Goal: Task Accomplishment & Management: Use online tool/utility

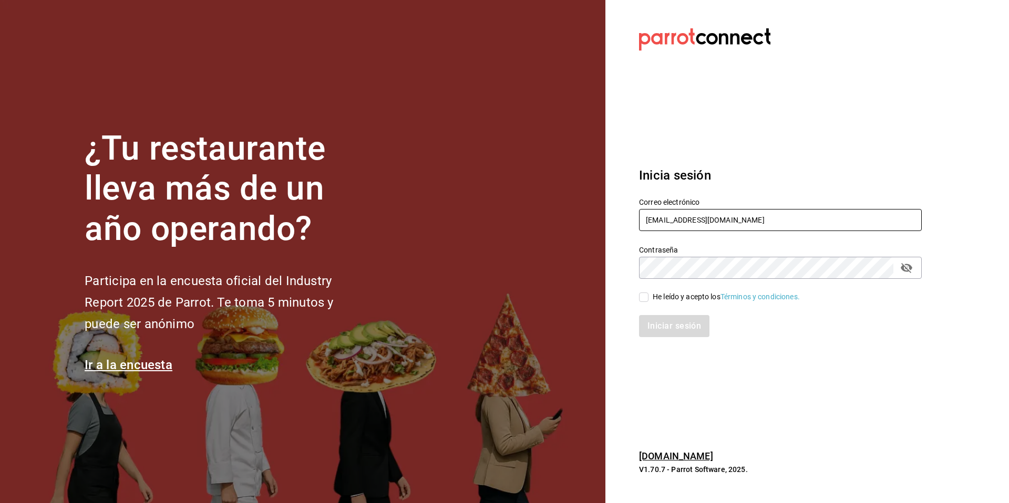
drag, startPoint x: 768, startPoint y: 228, endPoint x: 634, endPoint y: 217, distance: 134.4
click at [634, 217] on div "Correo electrónico [EMAIL_ADDRESS][DOMAIN_NAME]" at bounding box center [773, 209] width 295 height 48
type input "[EMAIL_ADDRESS][DOMAIN_NAME]"
click at [665, 298] on div "He leído y acepto los Términos y condiciones." at bounding box center [726, 297] width 147 height 11
click at [648, 298] on input "He leído y acepto los Términos y condiciones." at bounding box center [643, 297] width 9 height 9
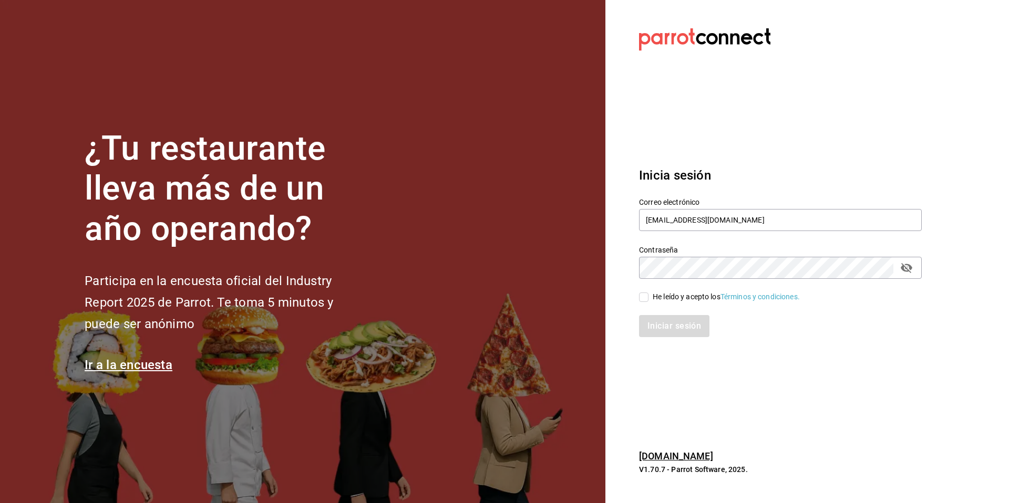
checkbox input "true"
click at [670, 334] on button "Iniciar sesión" at bounding box center [674, 326] width 71 height 22
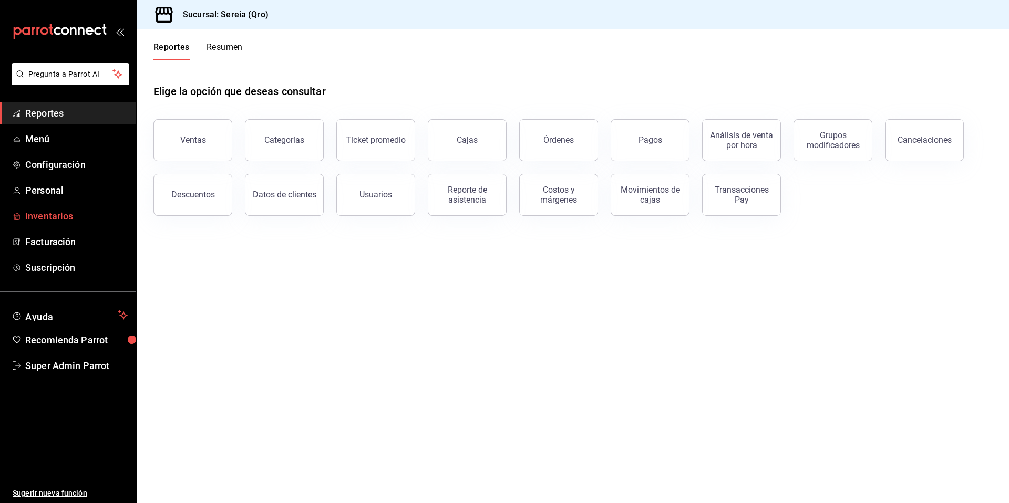
click at [32, 214] on span "Inventarios" at bounding box center [76, 216] width 102 height 14
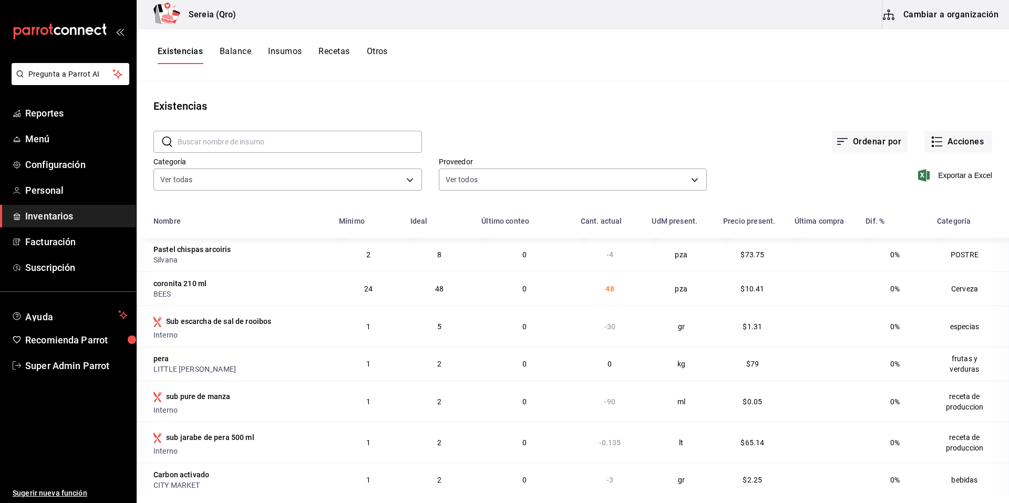
click at [376, 55] on button "Otros" at bounding box center [377, 55] width 21 height 18
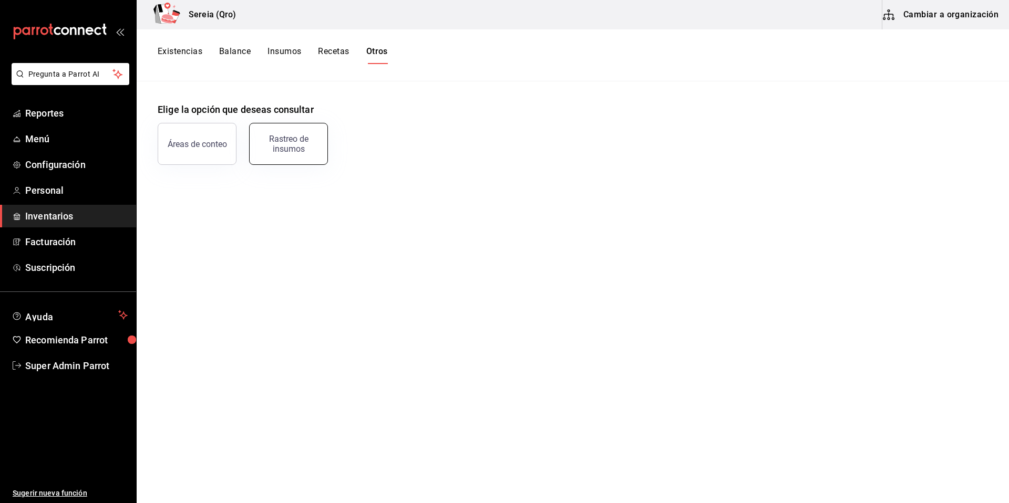
click at [307, 142] on div "Rastreo de insumos" at bounding box center [288, 144] width 65 height 20
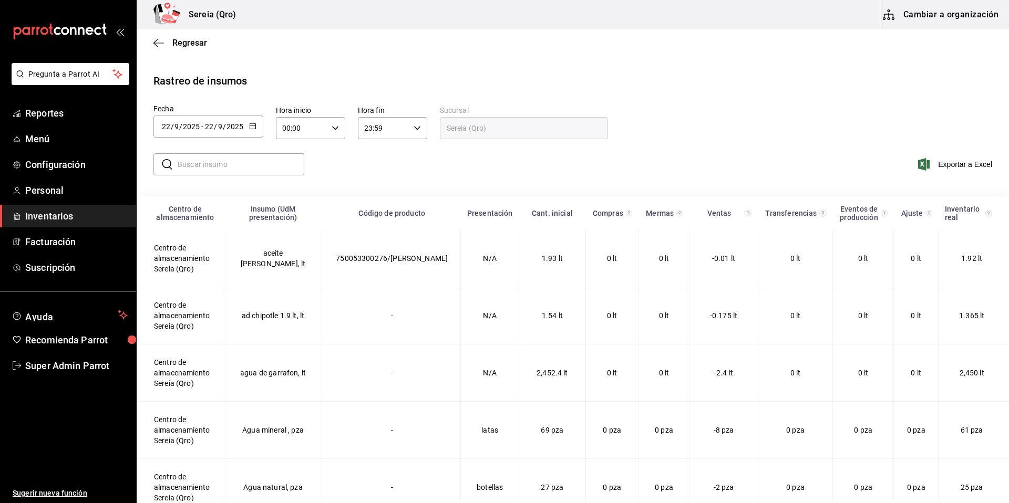
click at [235, 162] on input "text" at bounding box center [241, 164] width 127 height 21
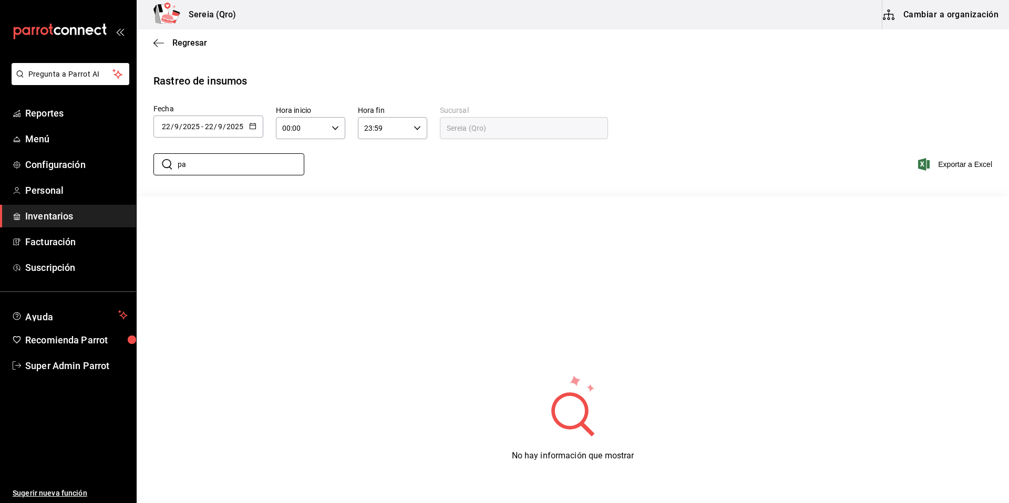
type input "p"
type input "c"
type input "d"
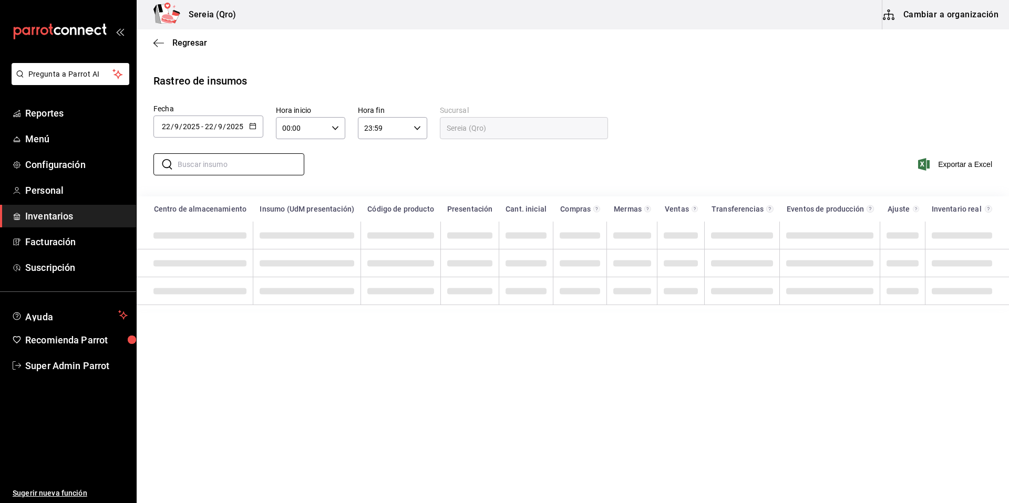
click at [253, 128] on icon "button" at bounding box center [252, 125] width 7 height 7
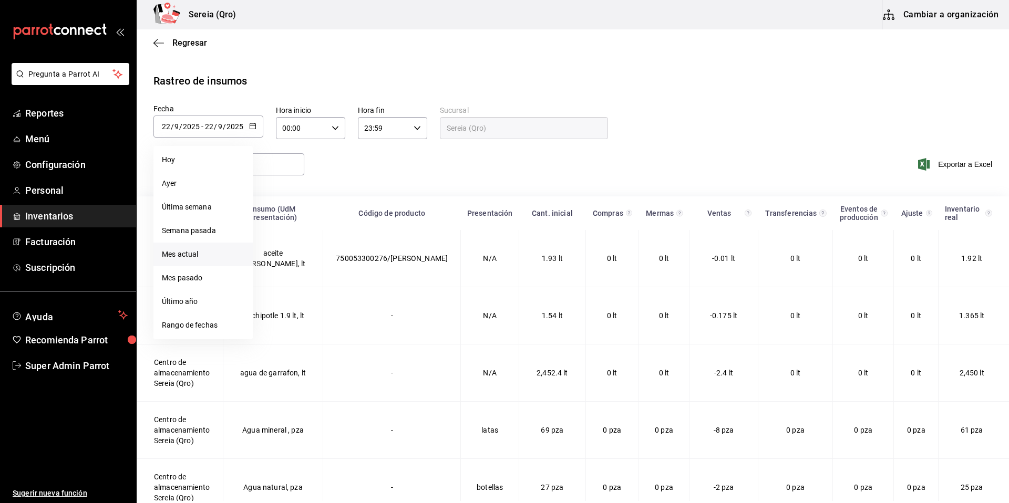
click at [198, 262] on li "Mes actual" at bounding box center [202, 255] width 99 height 24
type input "[DATE]"
type input "1"
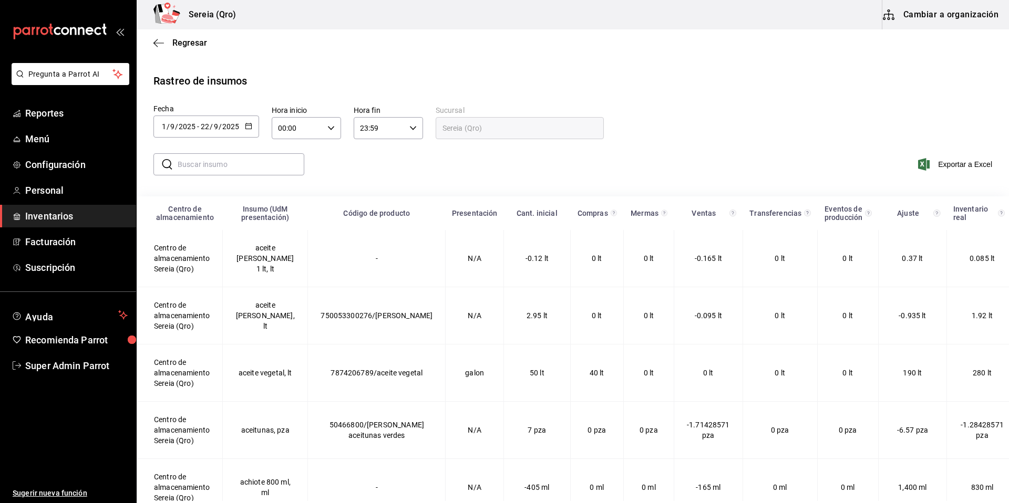
click at [212, 176] on div "​ ​" at bounding box center [224, 164] width 159 height 30
click at [225, 174] on input "text" at bounding box center [241, 164] width 127 height 21
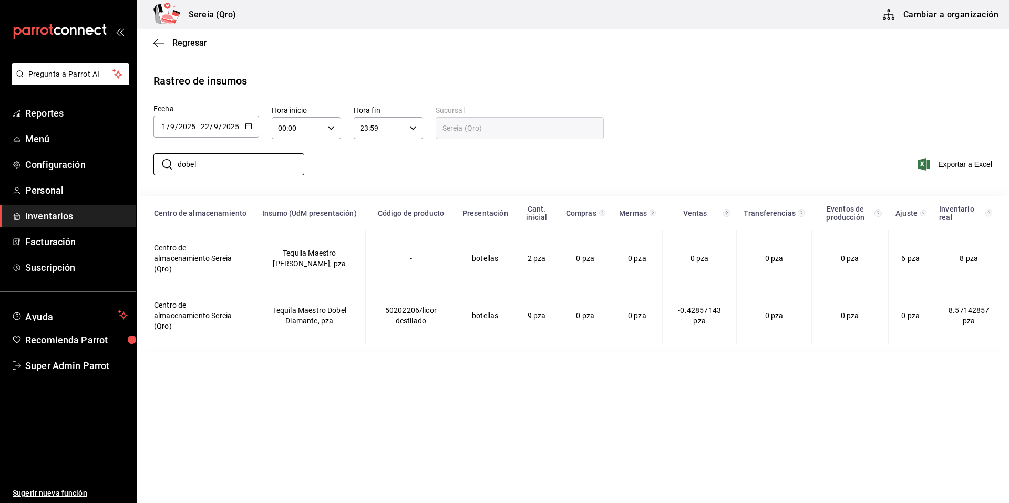
type input "dobel"
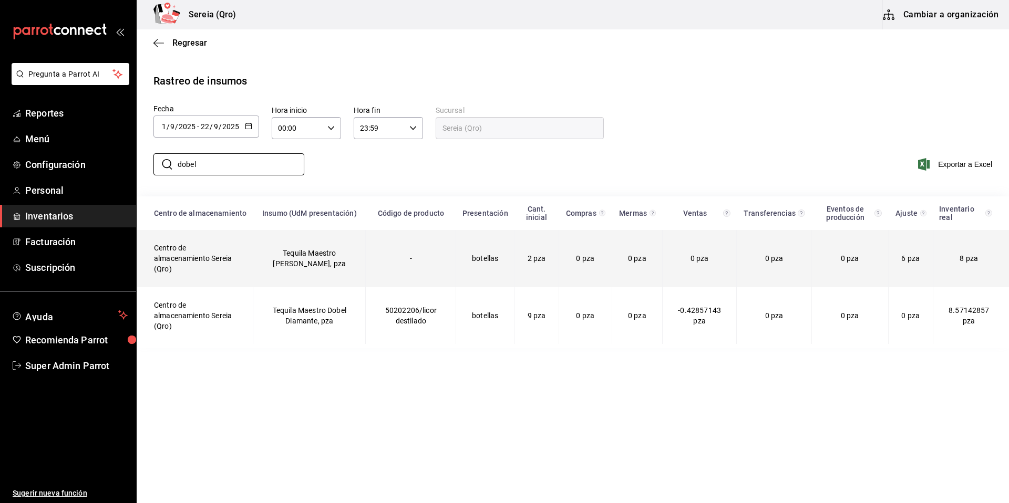
click at [209, 249] on td "Centro de almacenamiento Sereia (Qro)" at bounding box center [195, 258] width 116 height 57
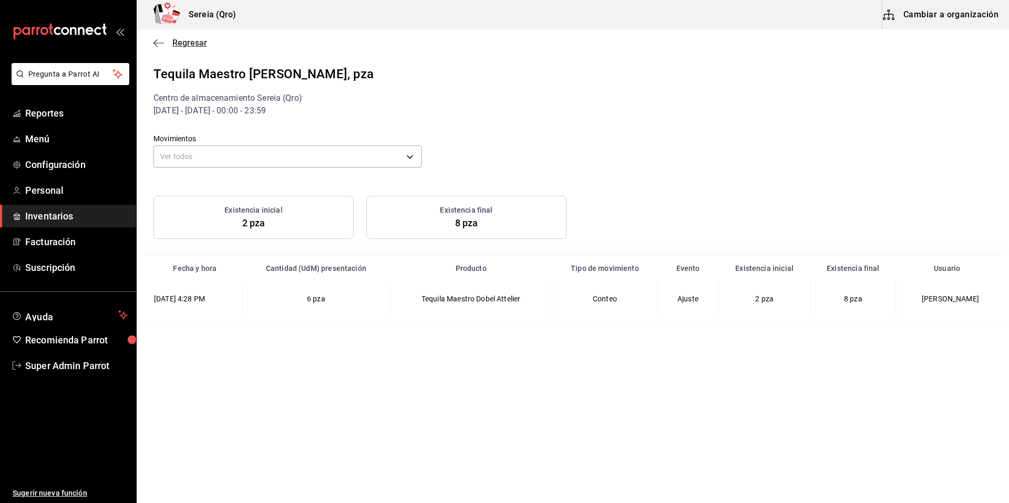
click at [166, 44] on span "Regresar" at bounding box center [180, 43] width 54 height 10
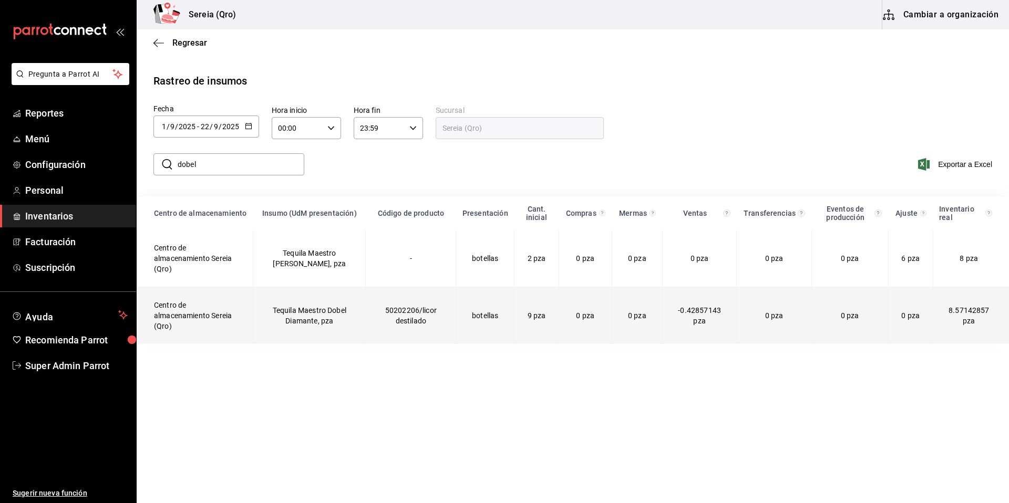
click at [239, 312] on td "Centro de almacenamiento Sereia (Qro)" at bounding box center [195, 315] width 116 height 57
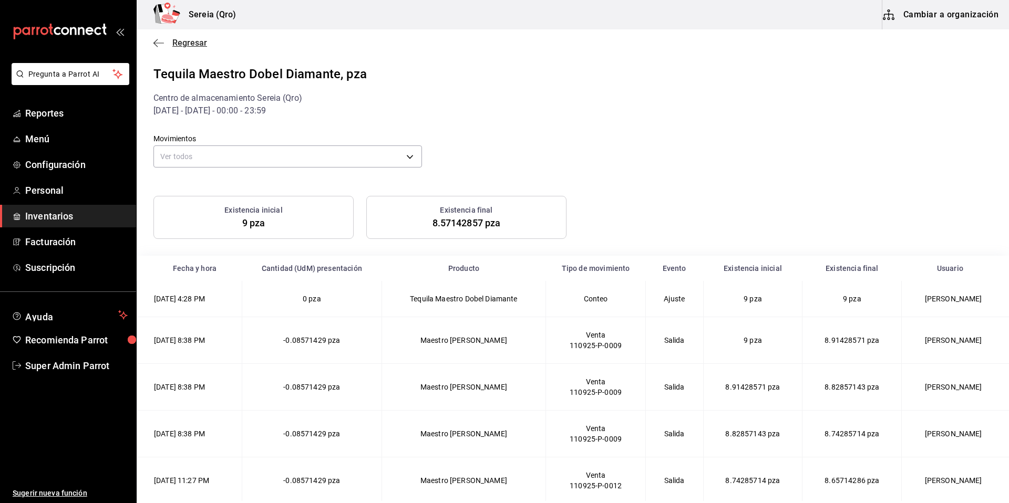
click at [168, 41] on span "Regresar" at bounding box center [180, 43] width 54 height 10
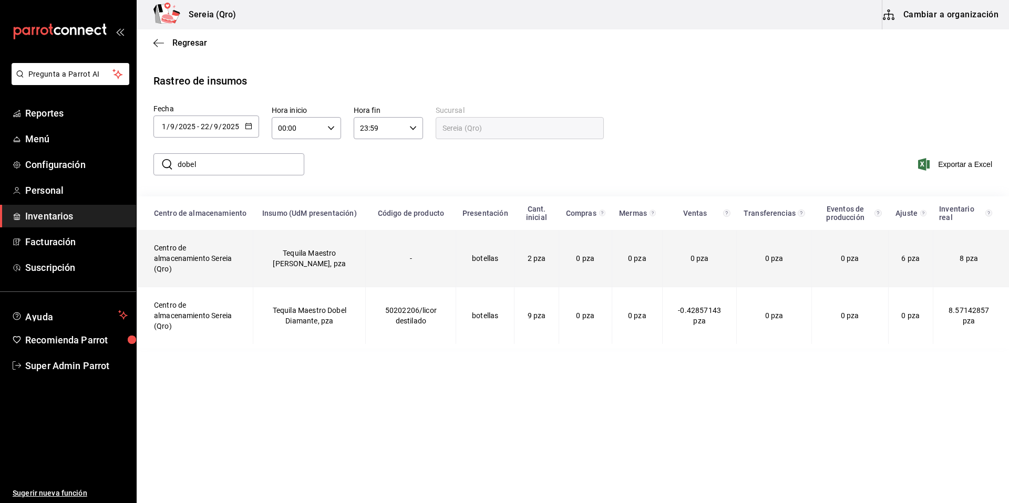
click at [203, 246] on td "Centro de almacenamiento Sereia (Qro)" at bounding box center [195, 258] width 116 height 57
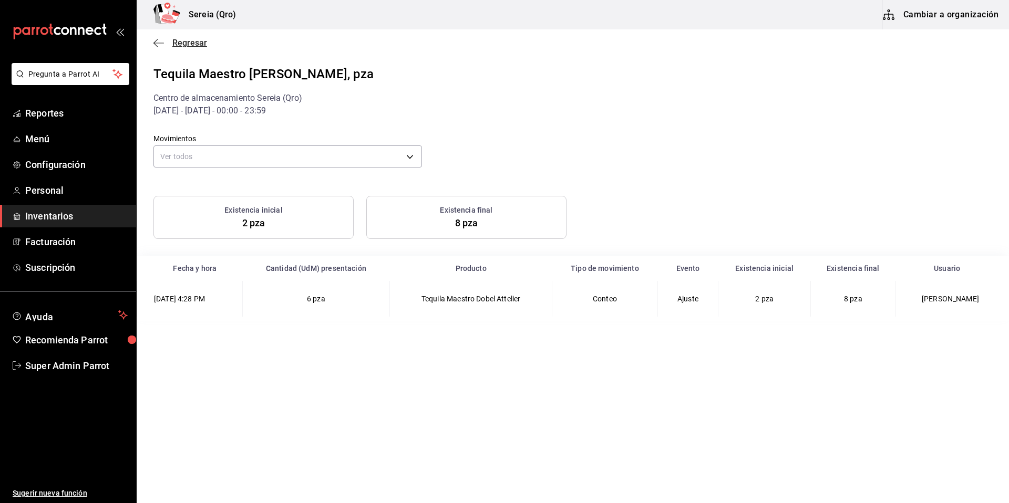
click at [187, 47] on span "Regresar" at bounding box center [189, 43] width 35 height 10
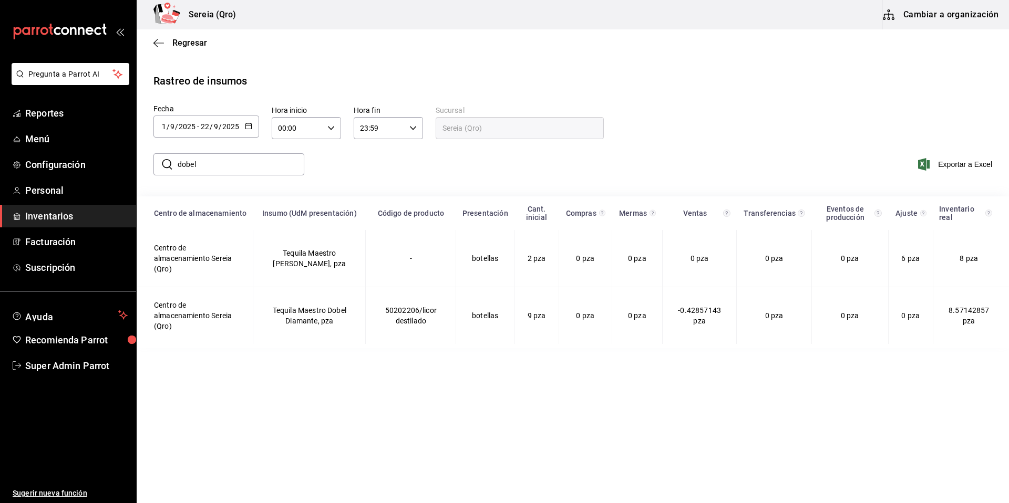
click at [212, 162] on input "dobel" at bounding box center [241, 164] width 127 height 21
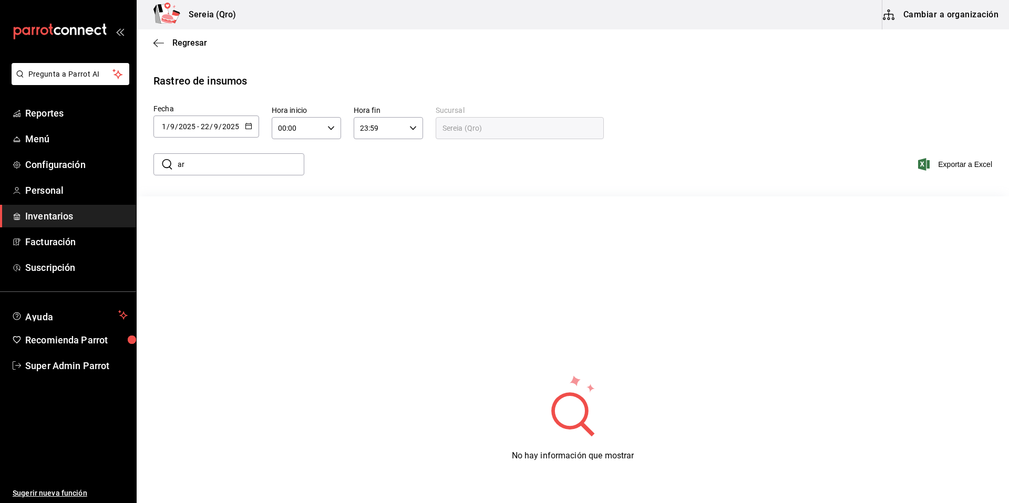
type input "a"
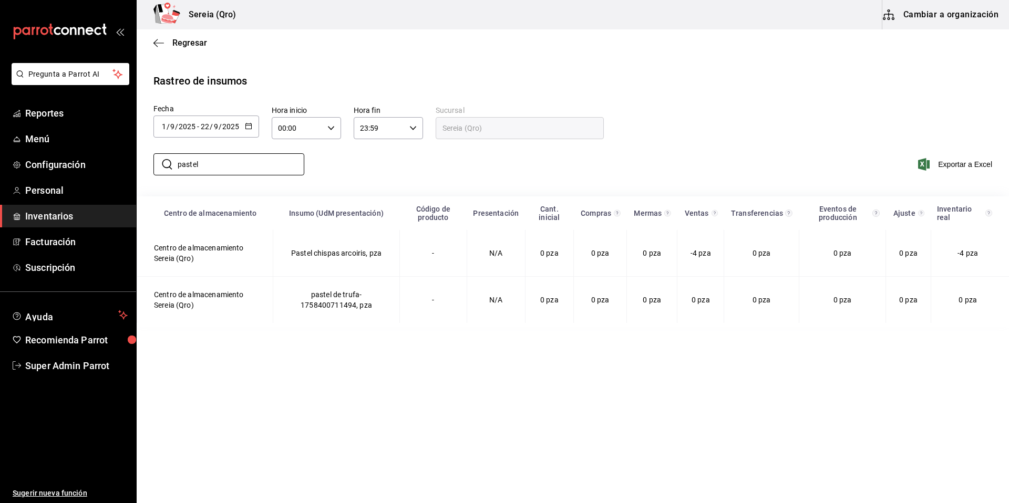
type input "pastel"
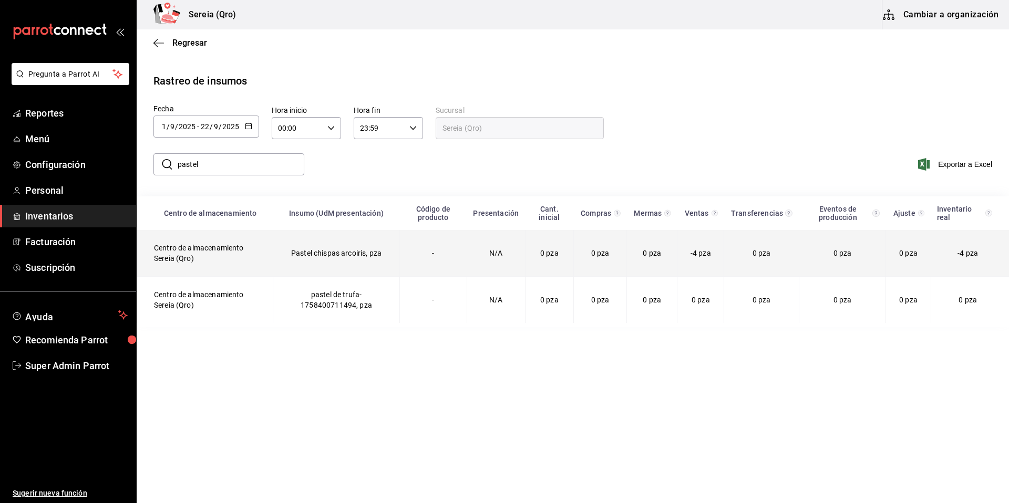
click at [207, 262] on td "Centro de almacenamiento Sereia (Qro)" at bounding box center [205, 253] width 136 height 47
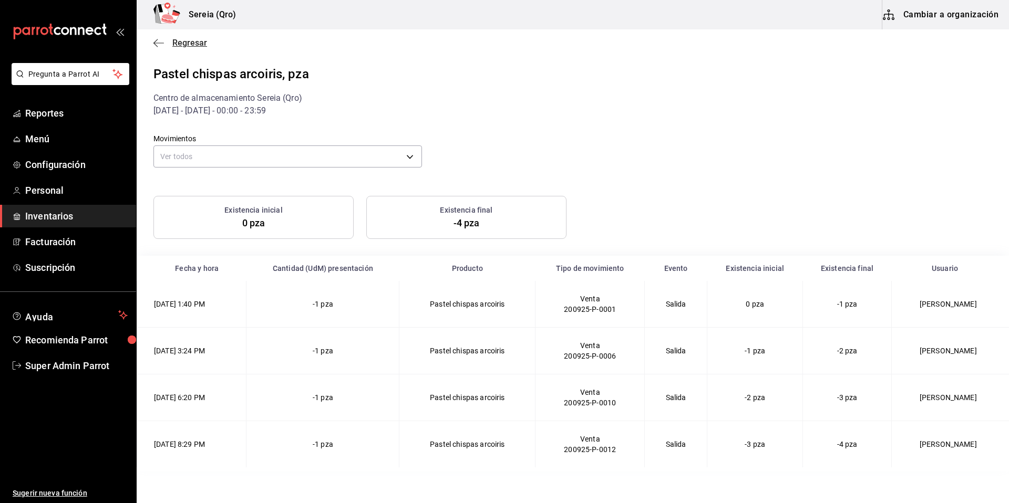
click at [175, 40] on span "Regresar" at bounding box center [189, 43] width 35 height 10
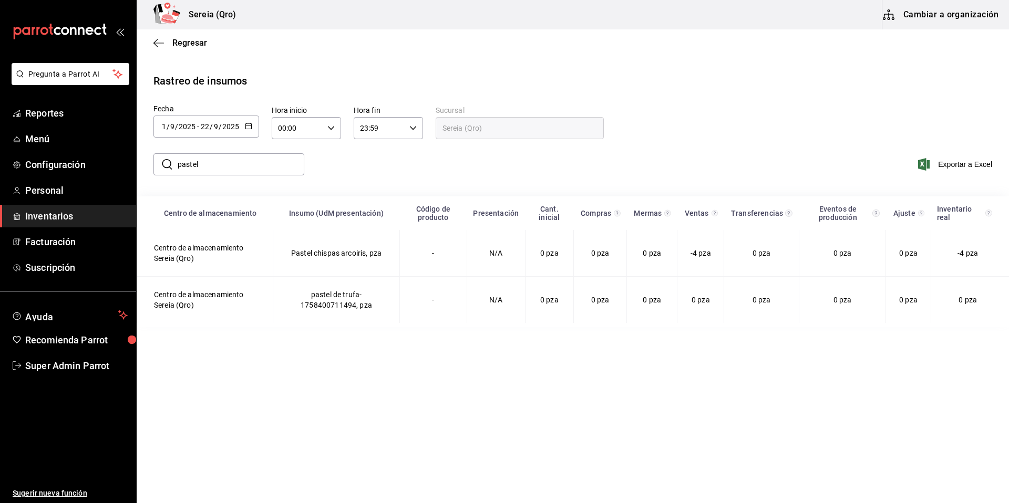
click at [245, 128] on icon "button" at bounding box center [248, 125] width 7 height 7
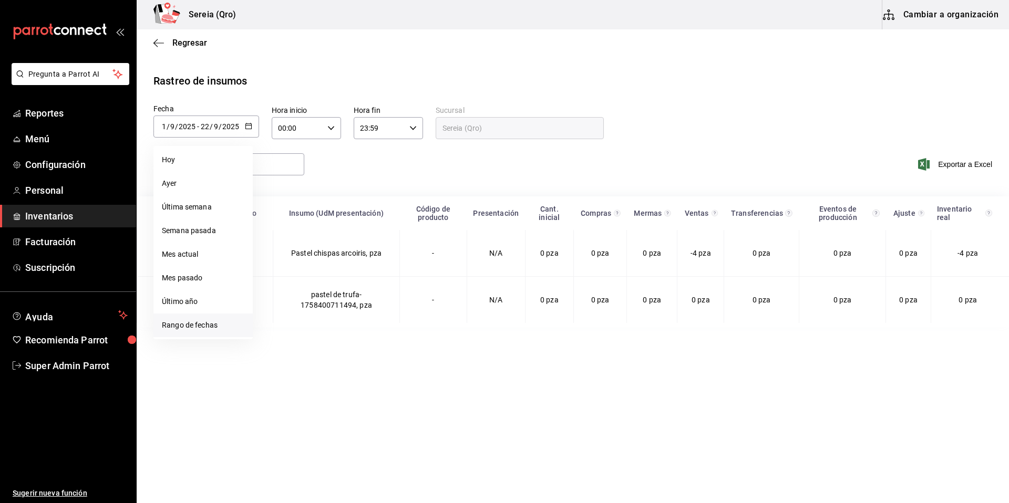
click at [215, 329] on li "Rango de fechas" at bounding box center [202, 326] width 99 height 24
click at [368, 165] on icon "button" at bounding box center [368, 165] width 13 height 13
click at [352, 198] on button "1" at bounding box center [349, 196] width 18 height 19
click at [386, 163] on icon "button" at bounding box center [389, 165] width 13 height 13
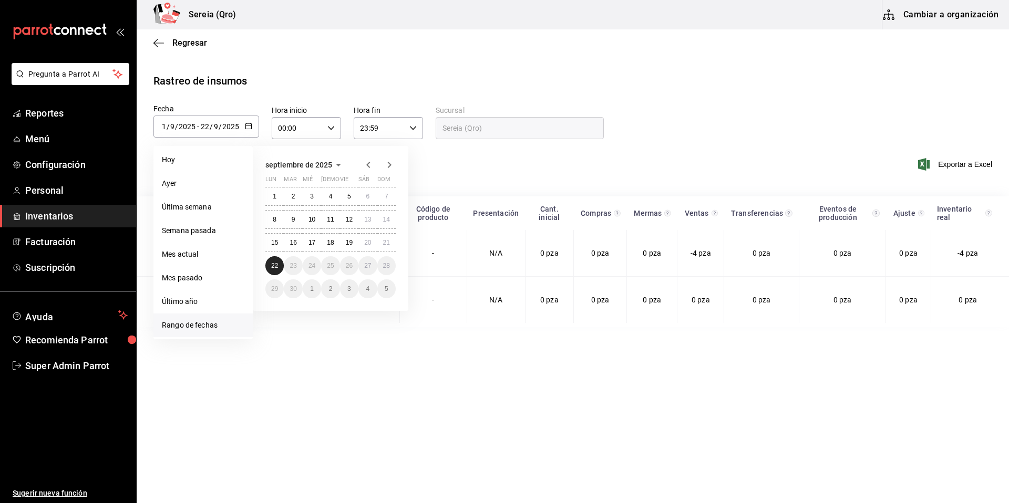
click at [276, 265] on abbr "22" at bounding box center [274, 265] width 7 height 7
type input "[DATE]"
type input "8"
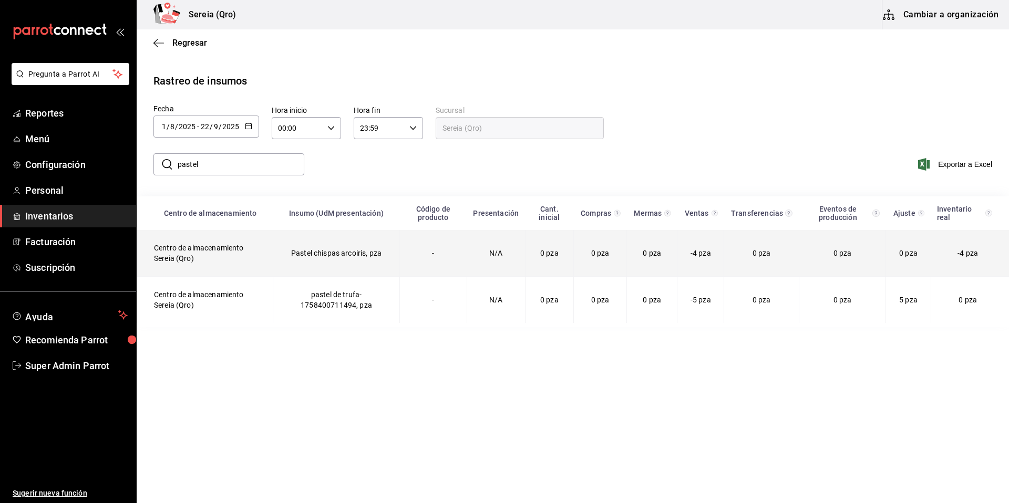
click at [212, 263] on td "Centro de almacenamiento Sereia (Qro)" at bounding box center [205, 253] width 136 height 47
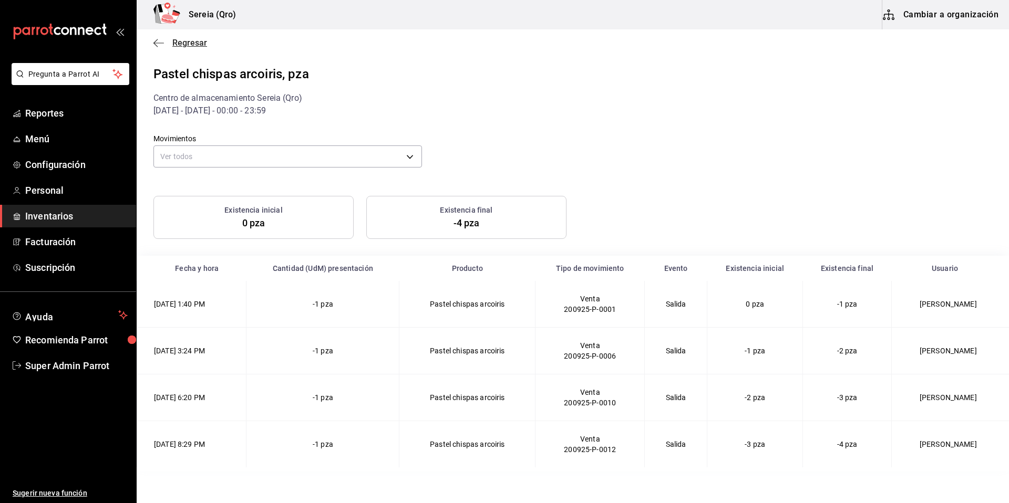
click at [173, 41] on span "Regresar" at bounding box center [189, 43] width 35 height 10
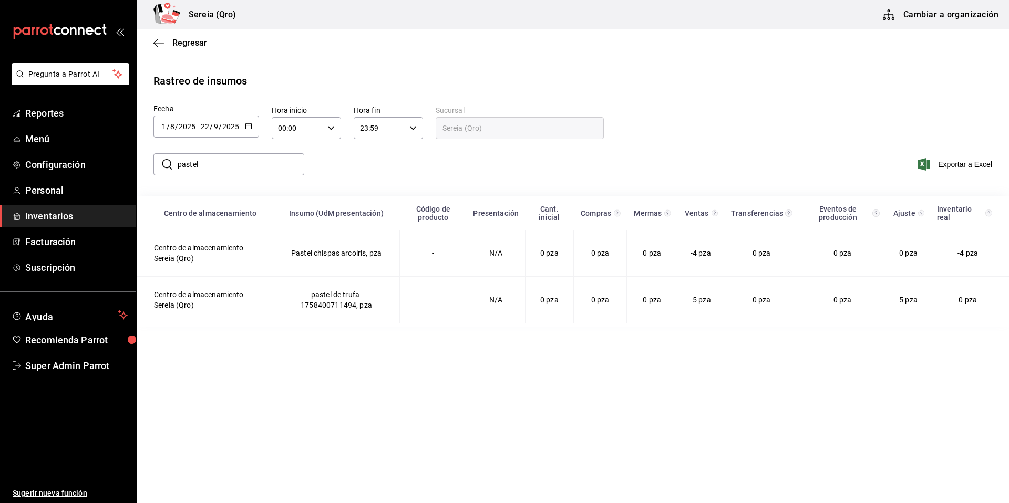
click at [627, 167] on div "​ pastel ​ Exportar a Excel" at bounding box center [568, 170] width 881 height 43
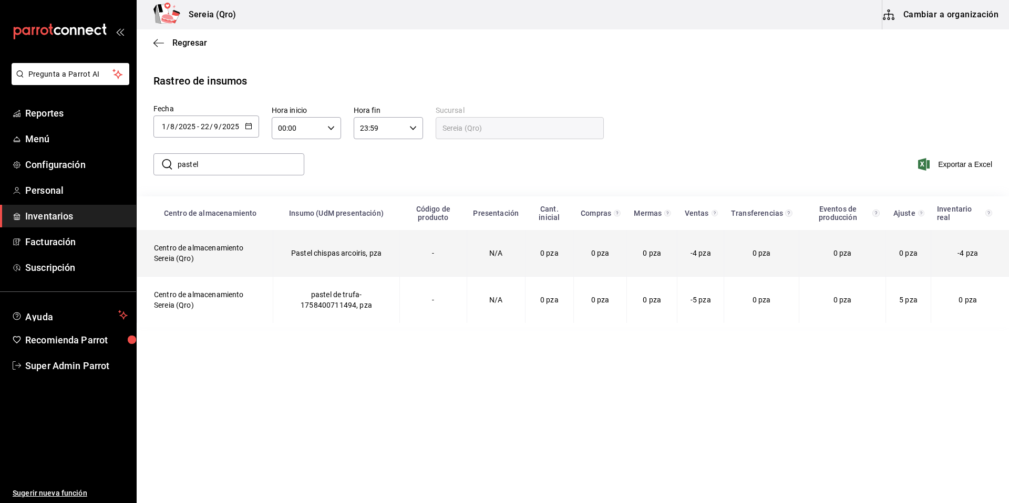
click at [242, 261] on td "Centro de almacenamiento Sereia (Qro)" at bounding box center [205, 253] width 136 height 47
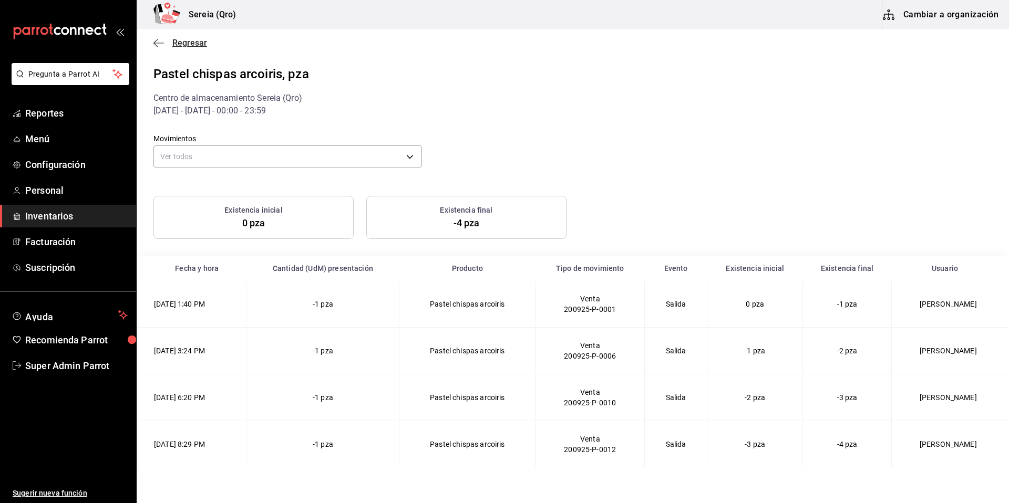
click at [187, 42] on span "Regresar" at bounding box center [189, 43] width 35 height 10
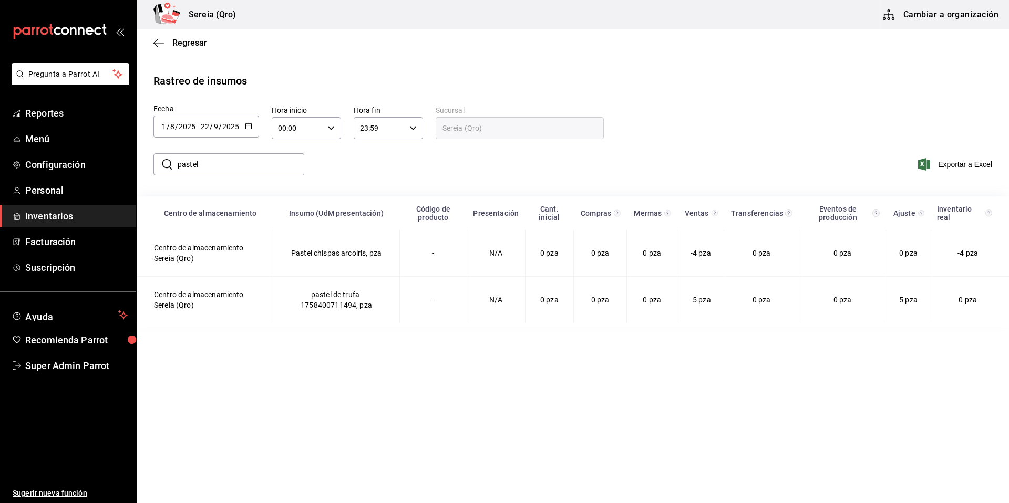
click at [402, 61] on main "Regresar Rastreo de insumos Fecha [DATE] [DATE] - [DATE] [DATE] Hora inicio 00:…" at bounding box center [573, 178] width 872 height 298
click at [228, 174] on input "pastel" at bounding box center [241, 164] width 127 height 21
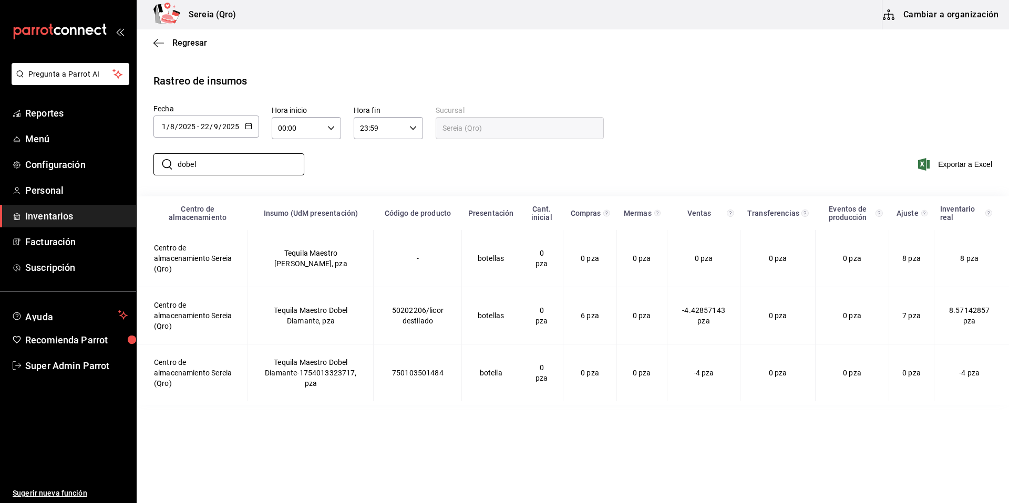
type input "dobel"
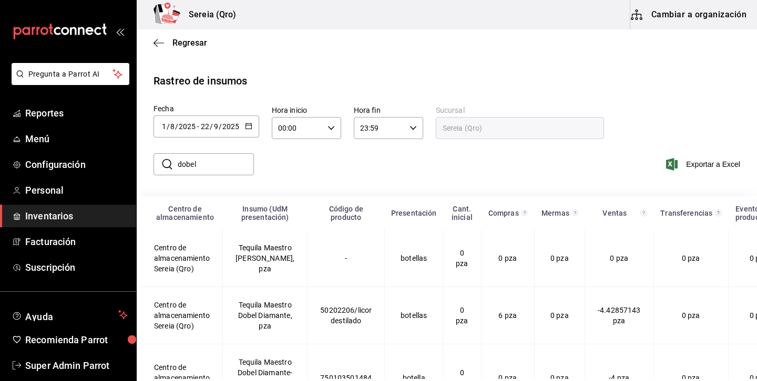
click at [119, 28] on icon "open_drawer_menu" at bounding box center [120, 31] width 8 height 8
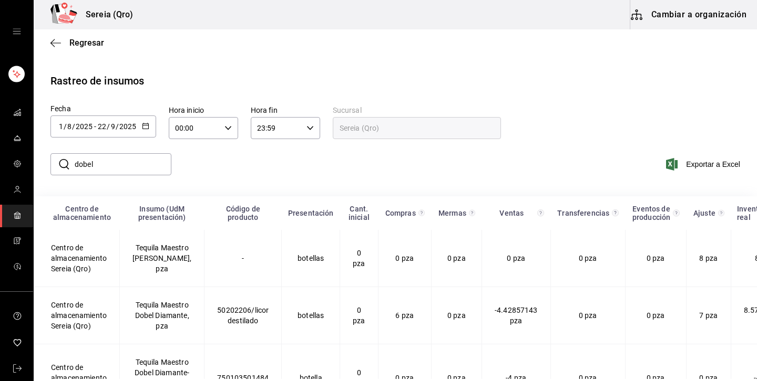
click at [16, 218] on rect "mailbox folders" at bounding box center [17, 217] width 3 height 3
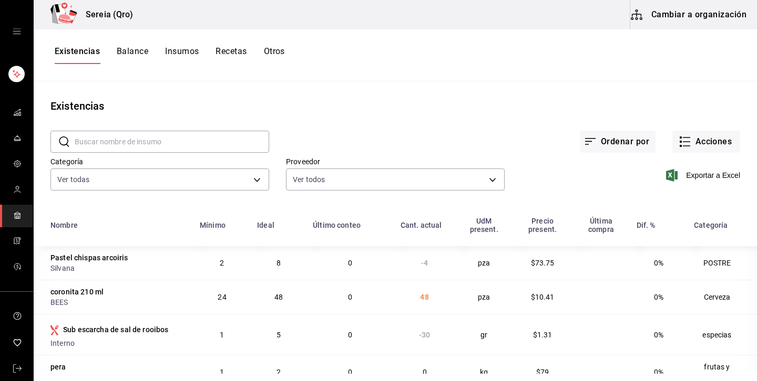
click at [178, 151] on input "text" at bounding box center [172, 141] width 194 height 21
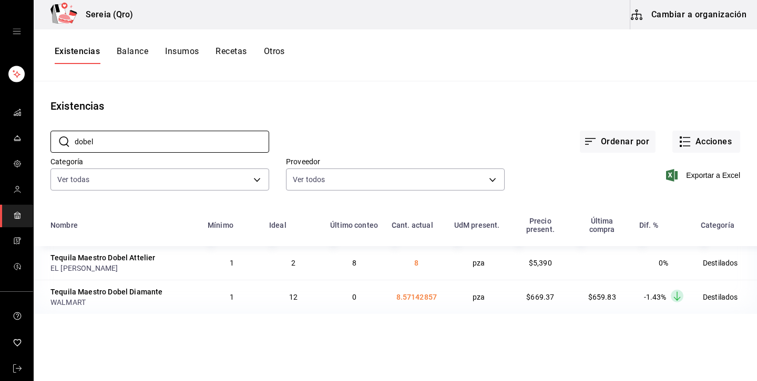
type input "dobel"
drag, startPoint x: 147, startPoint y: 258, endPoint x: 268, endPoint y: 258, distance: 121.4
click at [260, 258] on tr "Tequila Maestro Dobel Attelier EL [PERSON_NAME] 1 2 8 8 pza $5,390 0% Destilados" at bounding box center [395, 263] width 723 height 34
drag, startPoint x: 644, startPoint y: 298, endPoint x: 675, endPoint y: 298, distance: 31.5
click at [676, 298] on div "-1.43% Layer 1" at bounding box center [661, 295] width 53 height 19
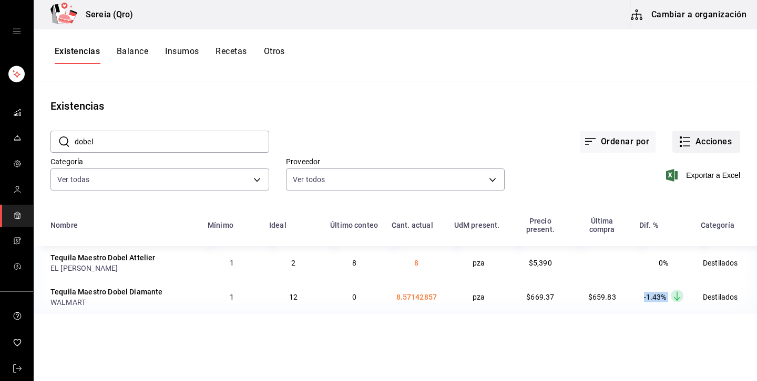
click at [700, 137] on button "Acciones" at bounding box center [706, 142] width 68 height 22
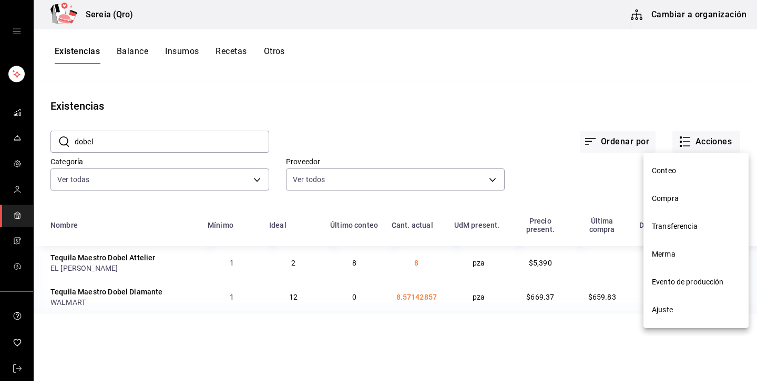
click at [654, 192] on li "Compra" at bounding box center [695, 199] width 105 height 28
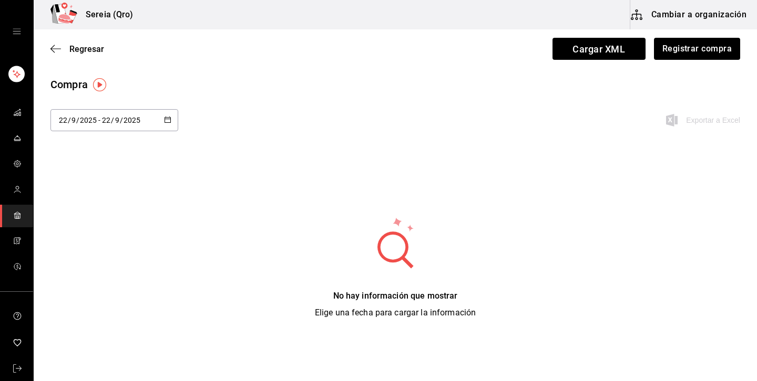
click at [172, 121] on div "[DATE] [DATE] - [DATE] [DATE]" at bounding box center [114, 120] width 128 height 22
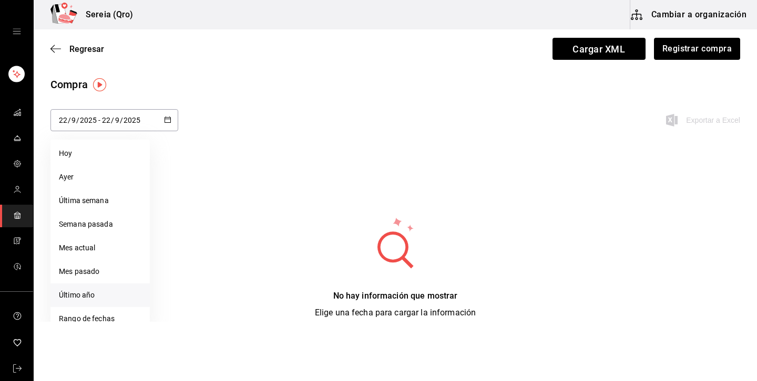
click at [82, 298] on li "Último año" at bounding box center [99, 296] width 99 height 24
type input "[DATE]"
type input "1"
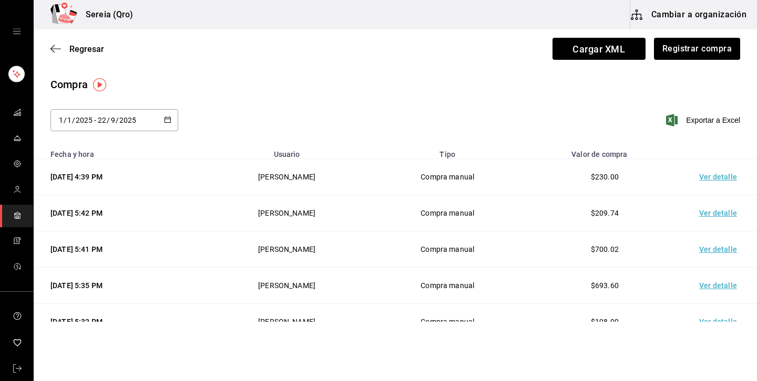
click at [715, 252] on td "Ver detalle" at bounding box center [720, 250] width 74 height 36
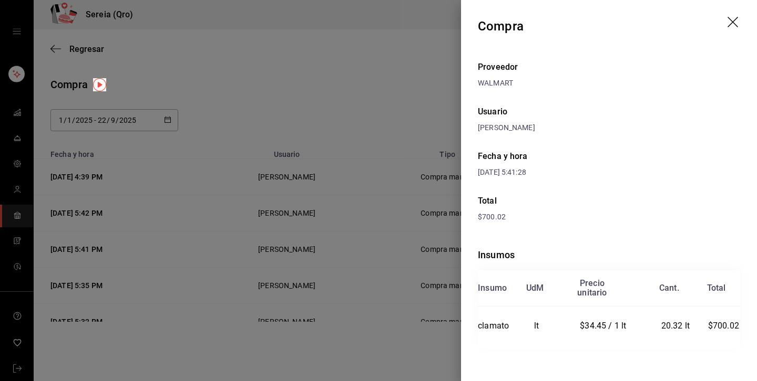
scroll to position [2, 0]
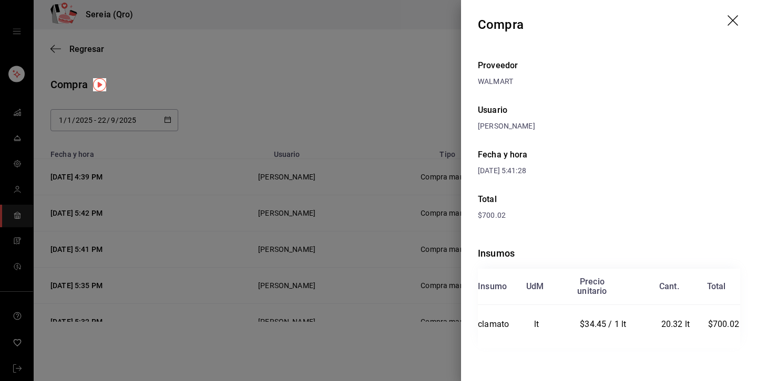
click at [731, 16] on icon "drag" at bounding box center [733, 21] width 13 height 13
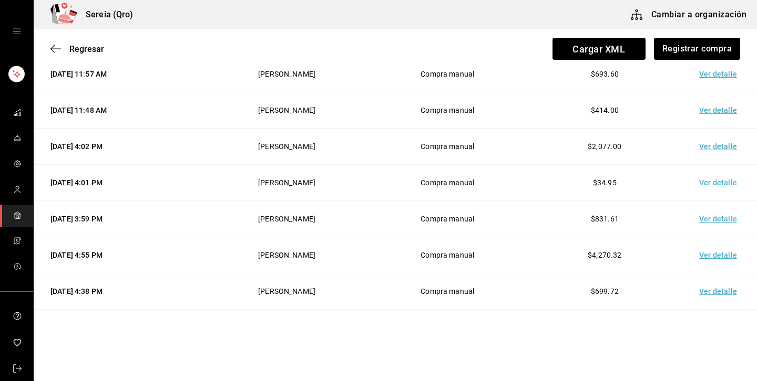
scroll to position [4254, 0]
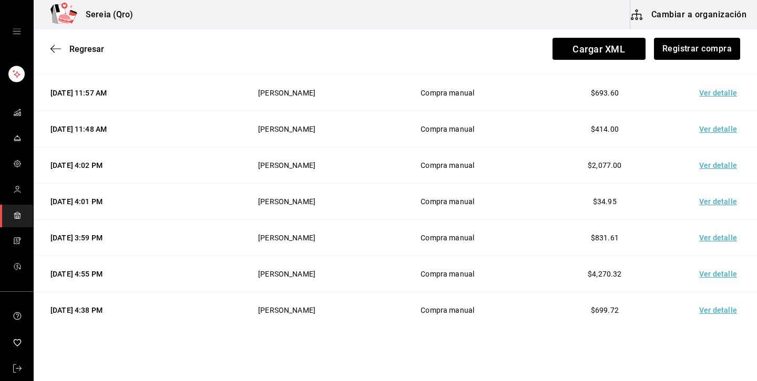
click at [712, 278] on td "Ver detalle" at bounding box center [720, 274] width 74 height 36
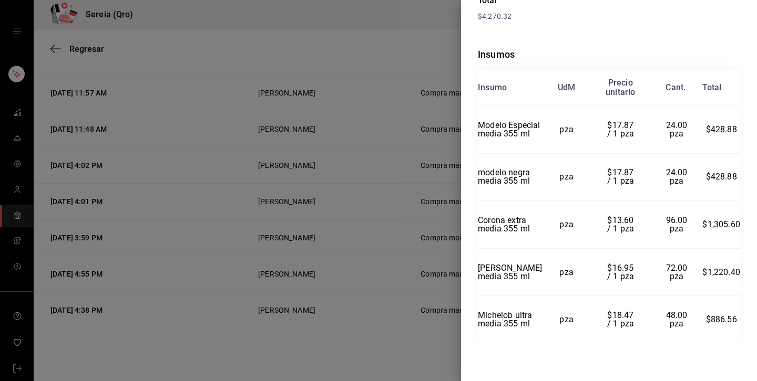
scroll to position [209, 0]
click at [308, 301] on div at bounding box center [378, 190] width 757 height 381
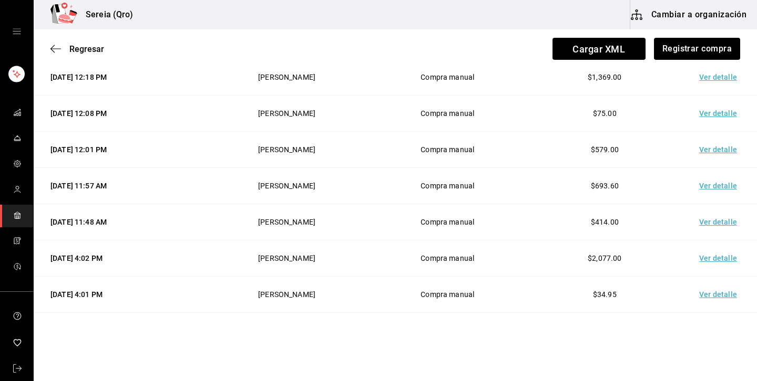
scroll to position [4158, 0]
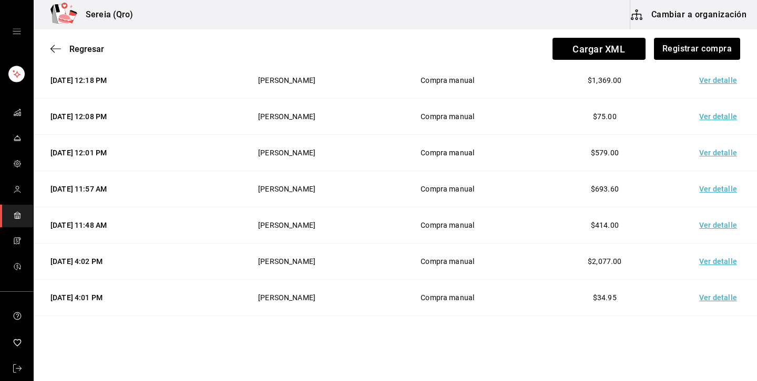
click at [728, 258] on td "Ver detalle" at bounding box center [720, 261] width 74 height 36
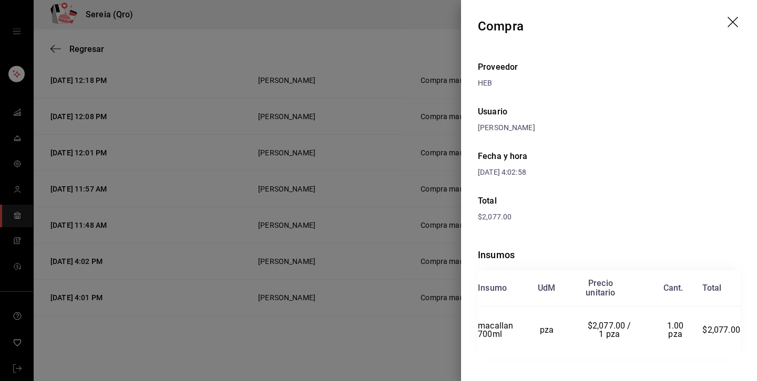
scroll to position [10, 0]
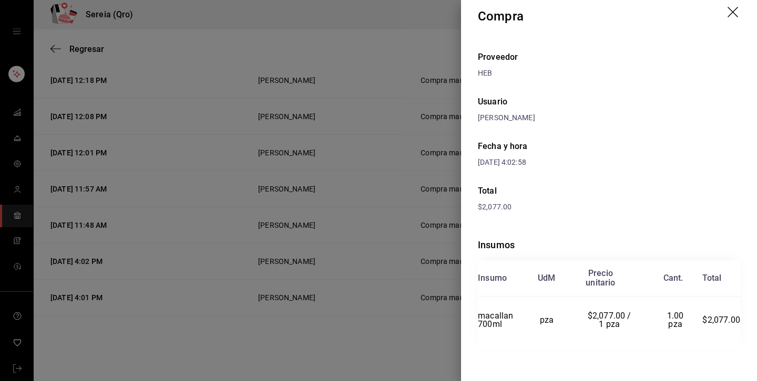
click at [394, 281] on div at bounding box center [378, 190] width 757 height 381
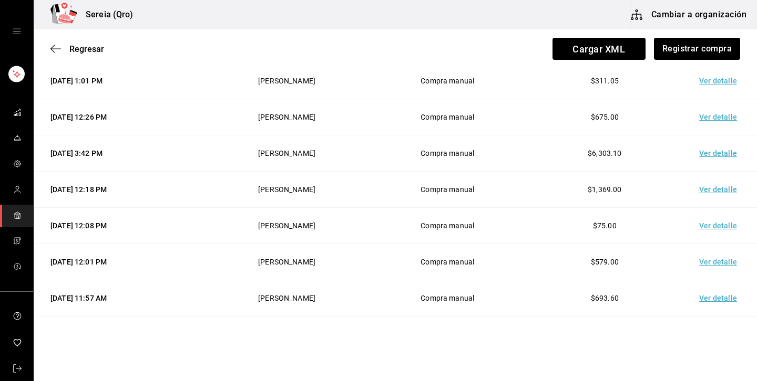
scroll to position [4031, 0]
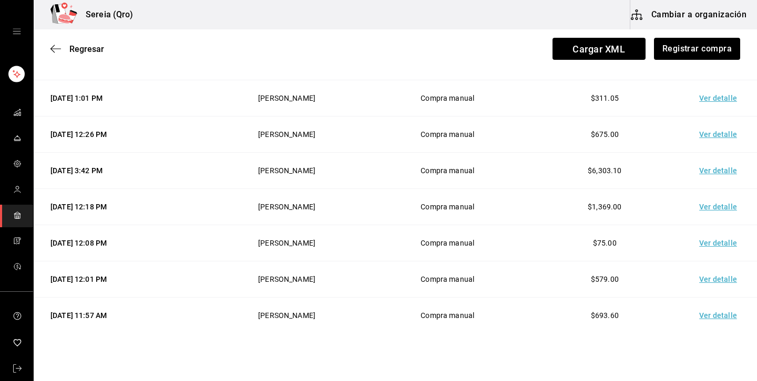
click at [722, 174] on td "Ver detalle" at bounding box center [720, 170] width 74 height 36
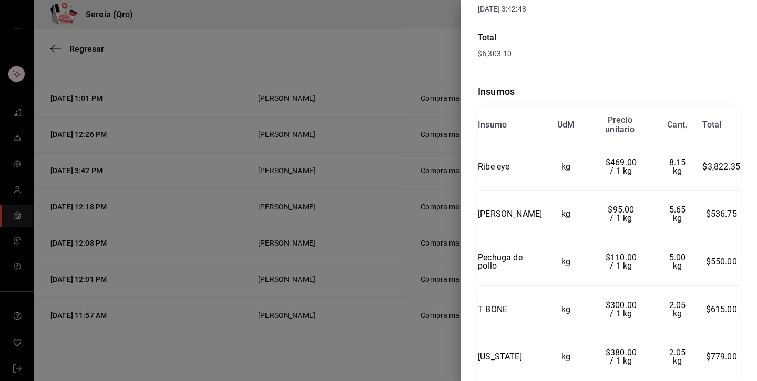
scroll to position [201, 0]
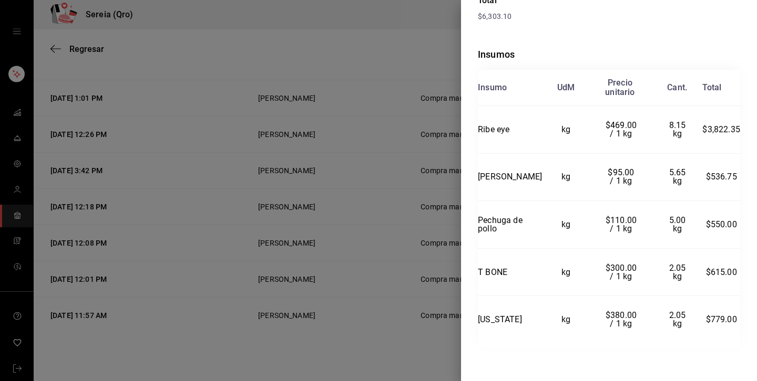
click at [376, 253] on div at bounding box center [378, 190] width 757 height 381
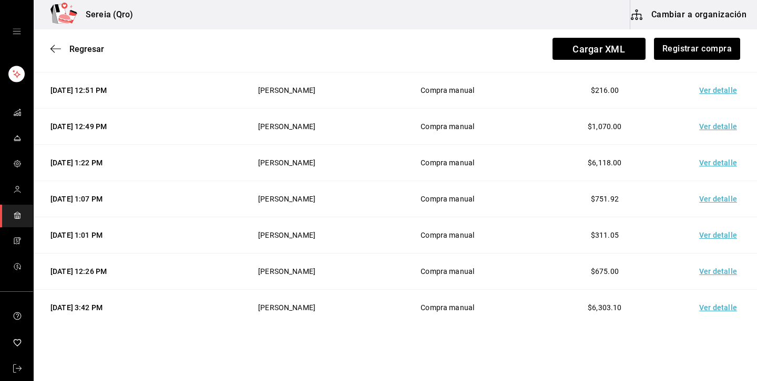
scroll to position [3890, 0]
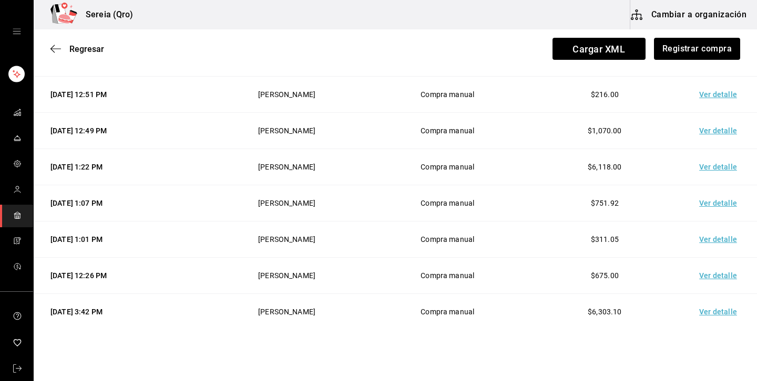
click at [729, 169] on td "Ver detalle" at bounding box center [720, 167] width 74 height 36
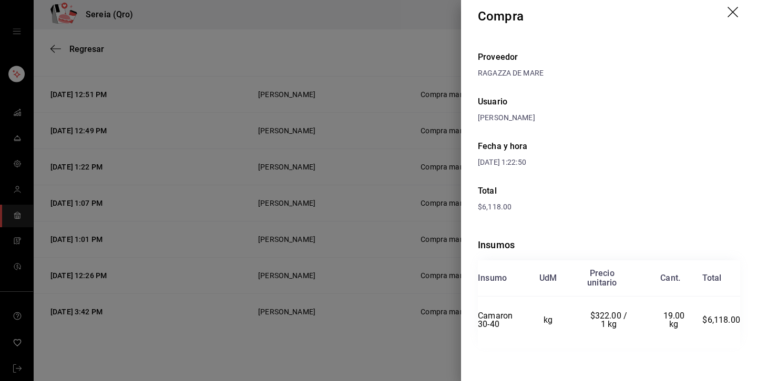
scroll to position [9, 0]
click at [731, 13] on icon "drag" at bounding box center [732, 12] width 11 height 11
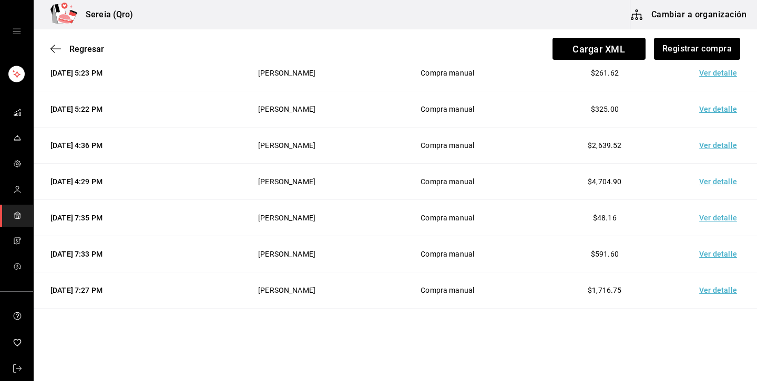
scroll to position [0, 0]
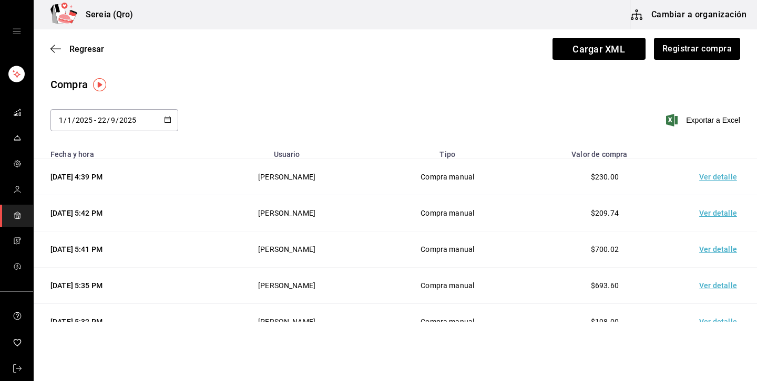
click at [720, 181] on td "Ver detalle" at bounding box center [720, 177] width 74 height 36
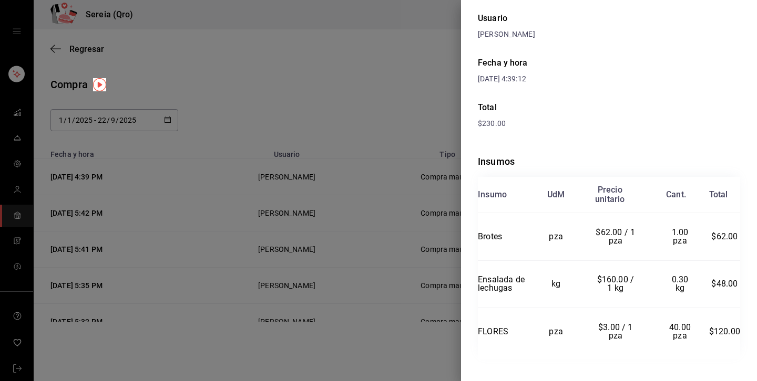
scroll to position [106, 0]
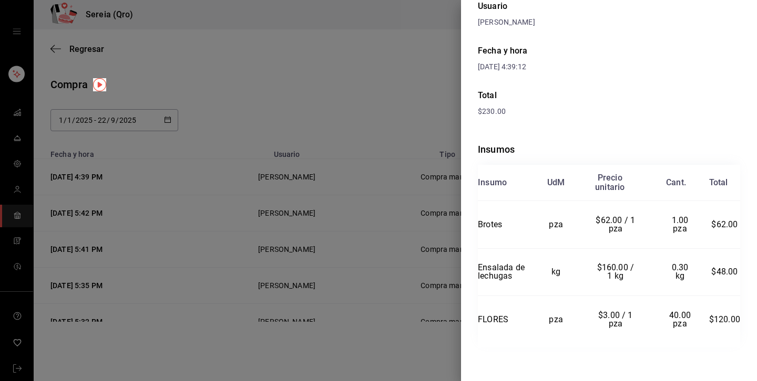
click at [386, 142] on div at bounding box center [378, 190] width 757 height 381
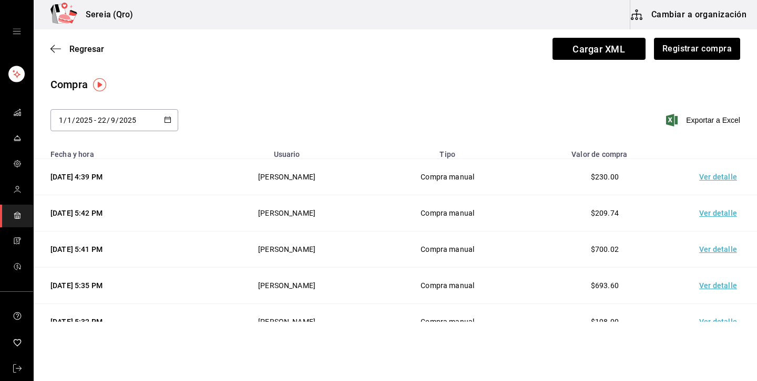
click at [713, 214] on td "Ver detalle" at bounding box center [720, 213] width 74 height 36
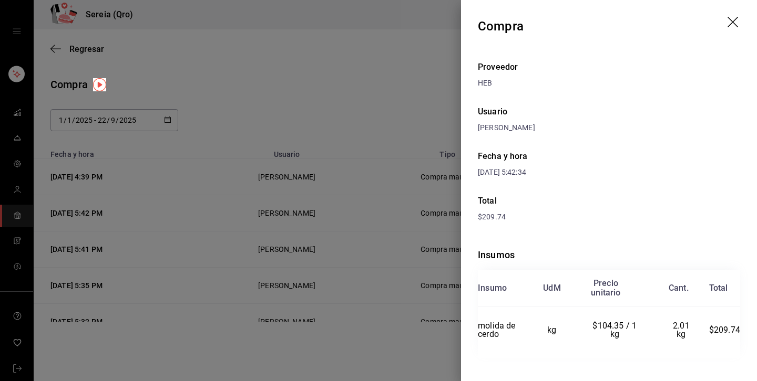
scroll to position [10, 0]
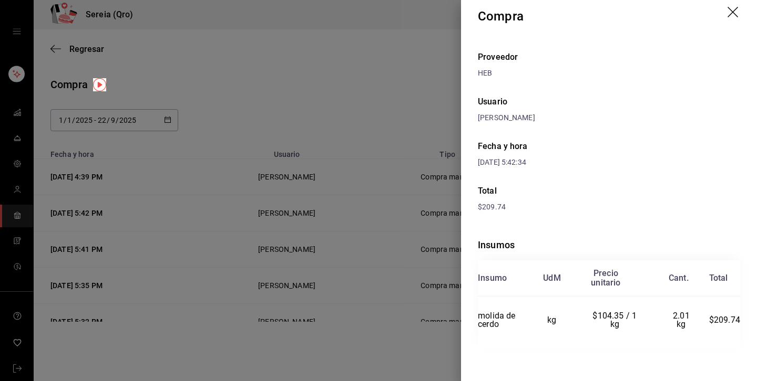
click at [436, 250] on div at bounding box center [378, 190] width 757 height 381
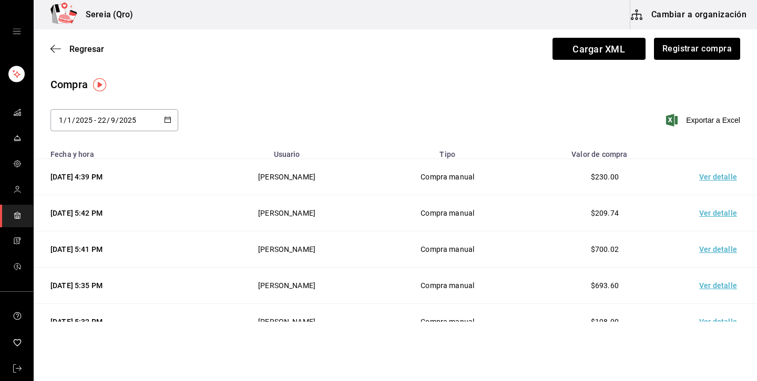
click at [723, 252] on td "Ver detalle" at bounding box center [720, 250] width 74 height 36
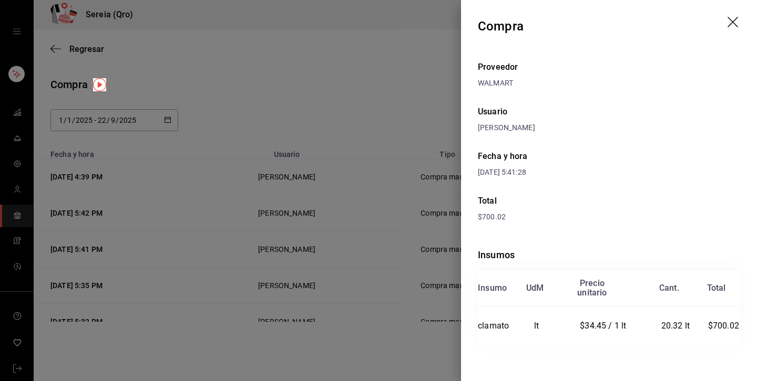
scroll to position [2, 0]
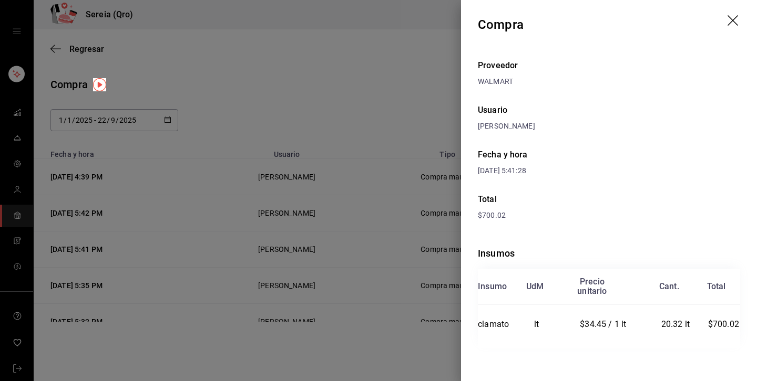
click at [376, 286] on div at bounding box center [378, 190] width 757 height 381
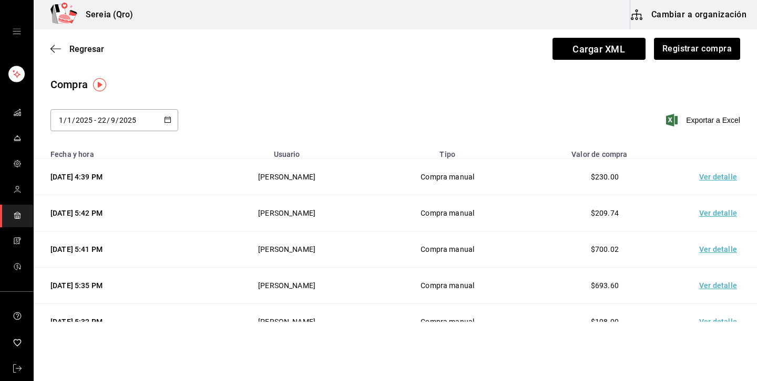
click at [702, 285] on td "Ver detalle" at bounding box center [720, 286] width 74 height 36
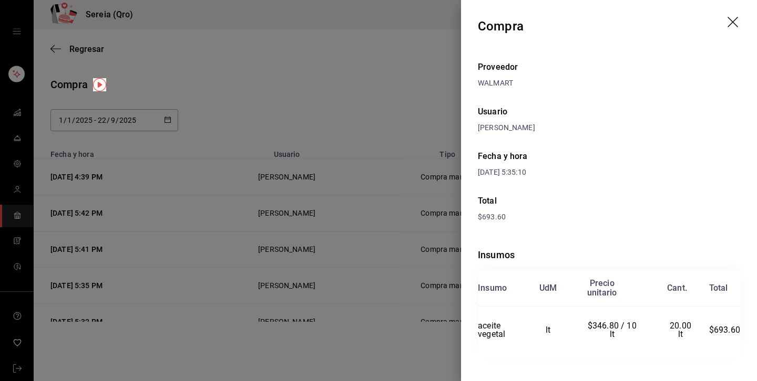
scroll to position [10, 0]
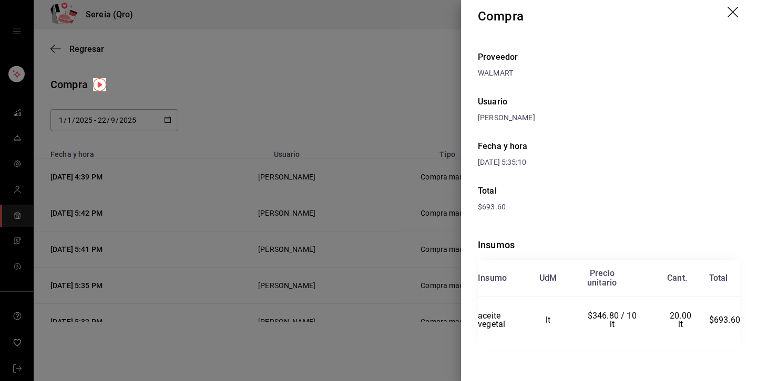
click at [379, 262] on div at bounding box center [378, 190] width 757 height 381
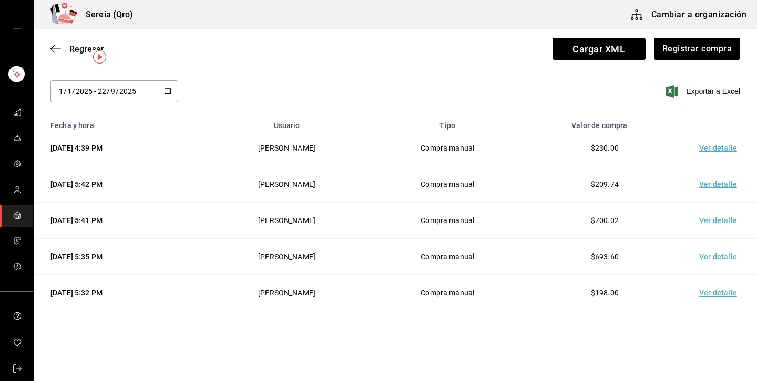
scroll to position [30, 0]
click at [704, 286] on td "Ver detalle" at bounding box center [720, 292] width 74 height 36
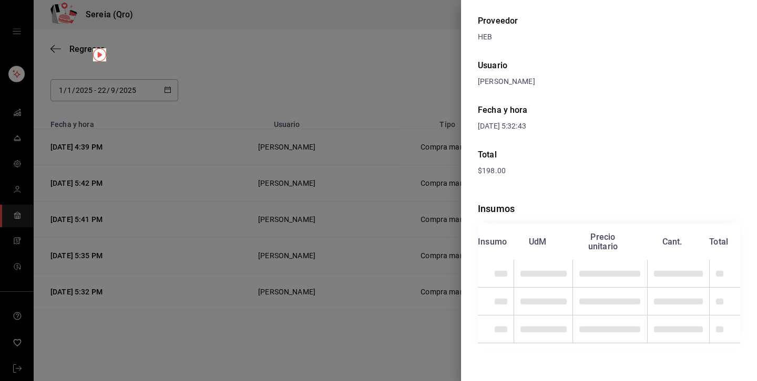
scroll to position [10, 0]
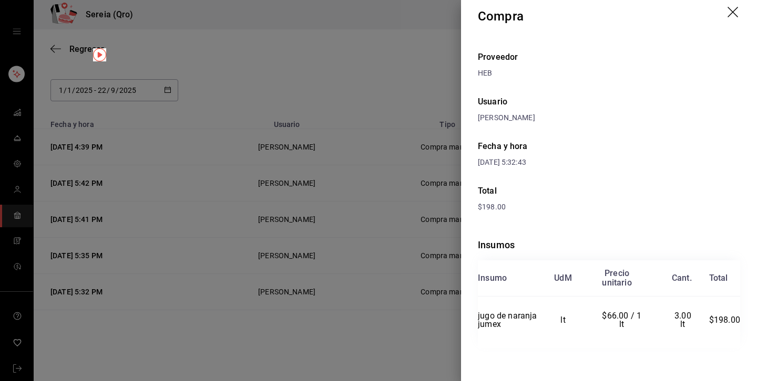
click at [390, 220] on div at bounding box center [378, 190] width 757 height 381
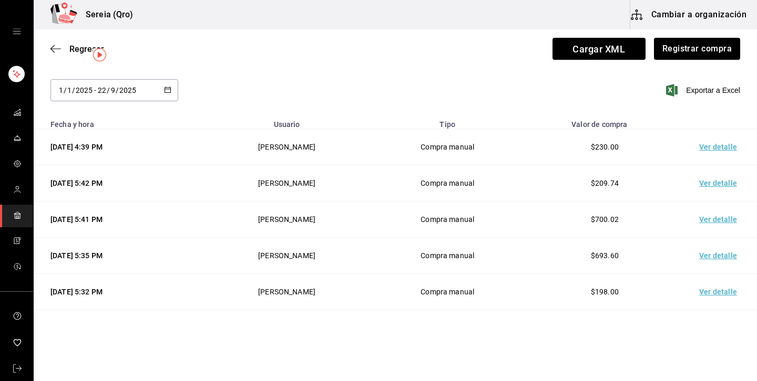
scroll to position [0, 0]
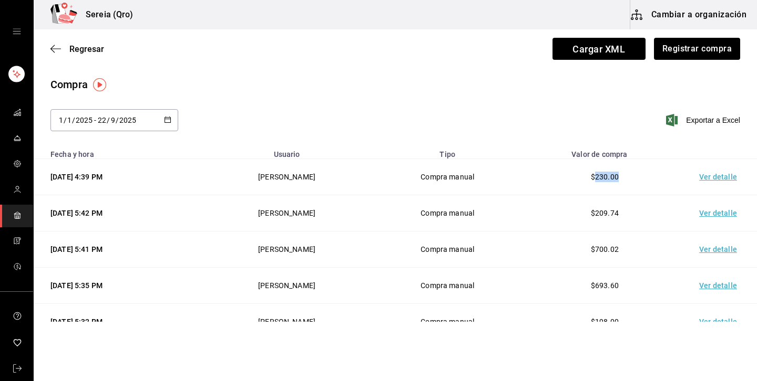
drag, startPoint x: 597, startPoint y: 176, endPoint x: 634, endPoint y: 177, distance: 37.3
click at [635, 176] on td "$230.00" at bounding box center [604, 177] width 157 height 36
click at [169, 113] on div "[DATE] [DATE] - [DATE] [DATE]" at bounding box center [114, 120] width 128 height 22
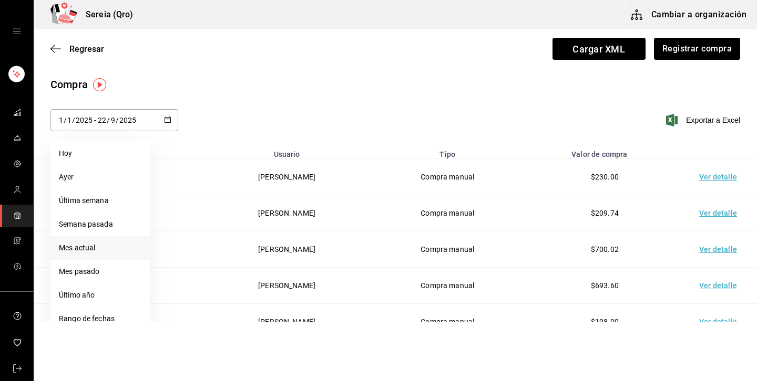
click at [93, 249] on li "Mes actual" at bounding box center [99, 248] width 99 height 24
type input "[DATE]"
type input "9"
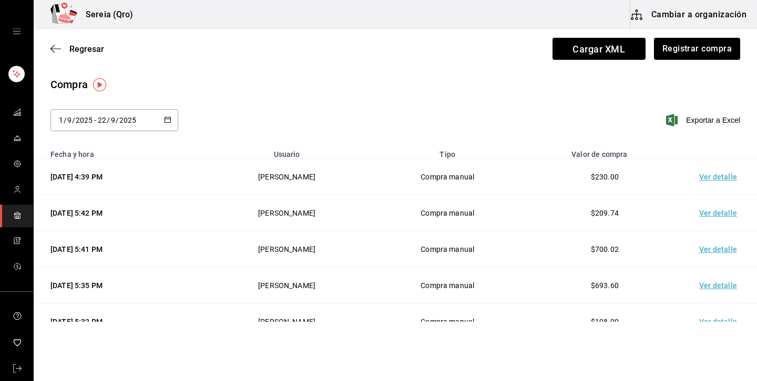
click at [715, 174] on td "Ver detalle" at bounding box center [720, 177] width 74 height 36
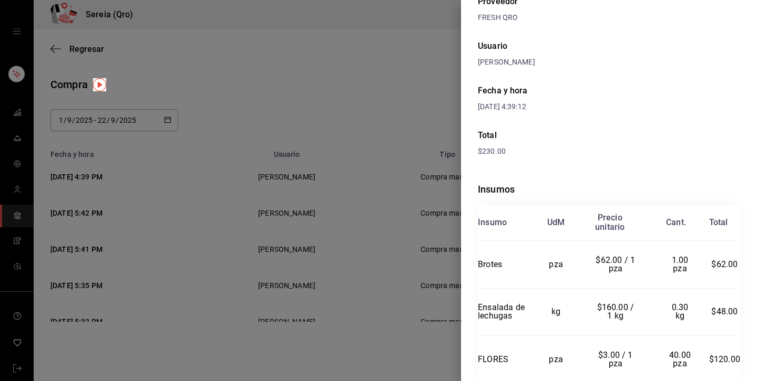
scroll to position [13, 0]
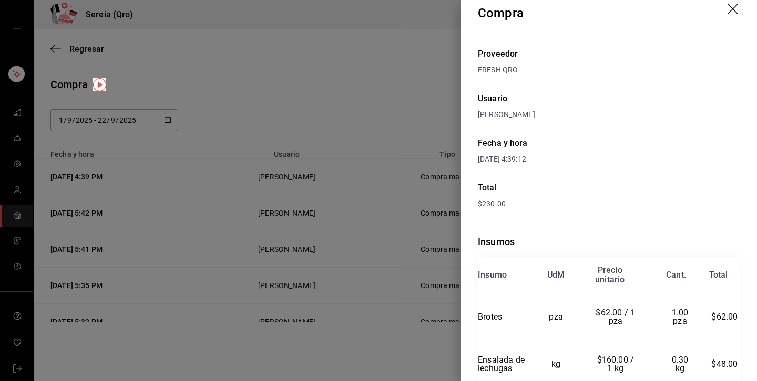
click at [733, 5] on icon "drag" at bounding box center [733, 10] width 13 height 13
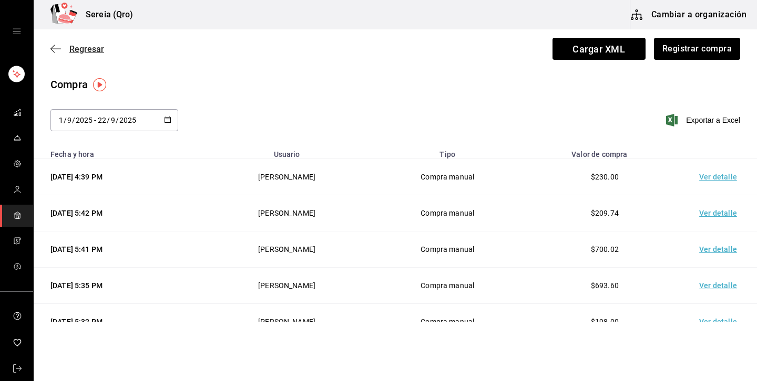
click at [91, 53] on span "Regresar" at bounding box center [86, 49] width 35 height 10
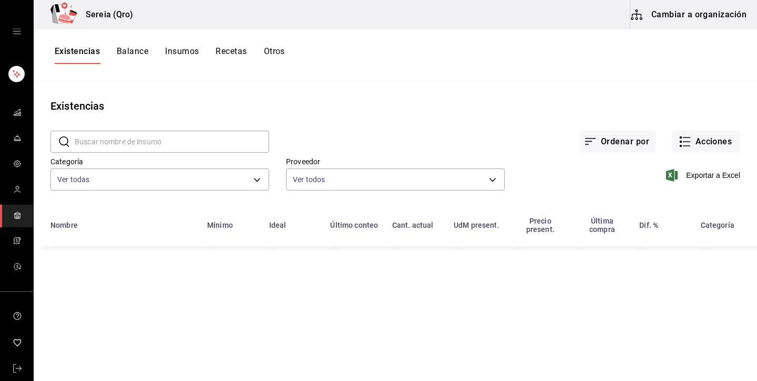
click at [283, 57] on button "Otros" at bounding box center [274, 55] width 21 height 18
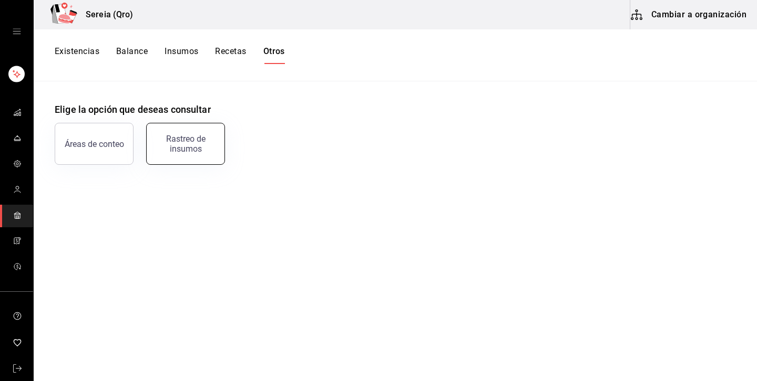
click at [177, 141] on div "Rastreo de insumos" at bounding box center [185, 144] width 65 height 20
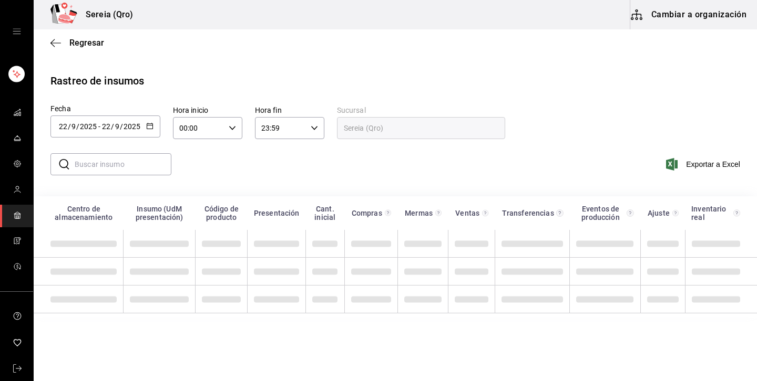
click at [149, 128] on icon "button" at bounding box center [149, 125] width 7 height 7
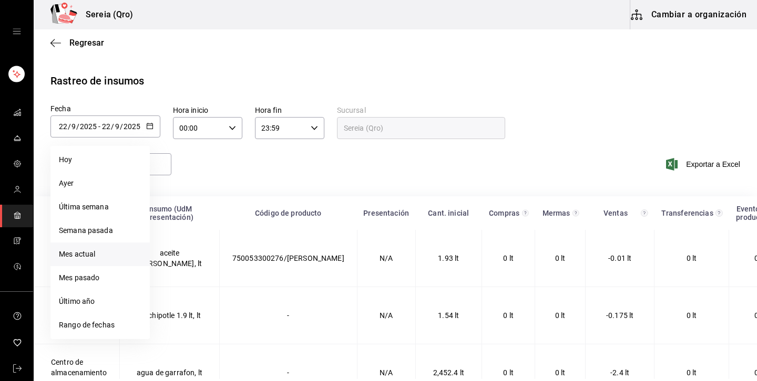
click at [80, 251] on li "Mes actual" at bounding box center [99, 255] width 99 height 24
type input "[DATE]"
type input "1"
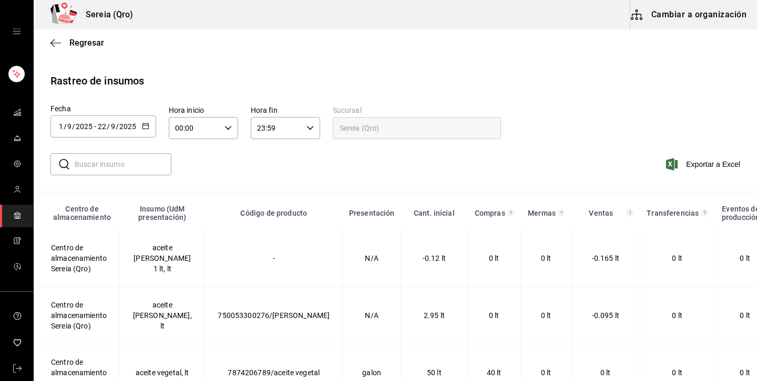
click at [134, 172] on input "text" at bounding box center [123, 164] width 97 height 21
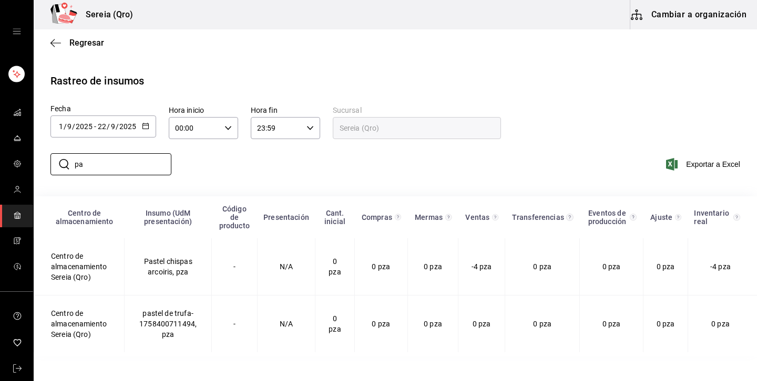
type input "p"
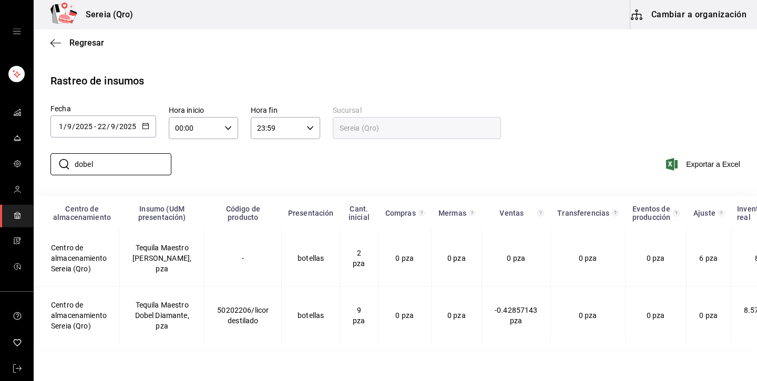
scroll to position [12, 0]
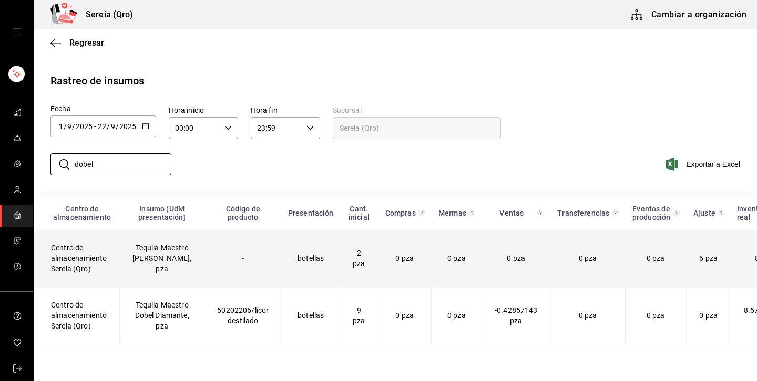
type input "dobel"
click at [59, 250] on td "Centro de almacenamiento Sereia (Qro)" at bounding box center [77, 258] width 86 height 57
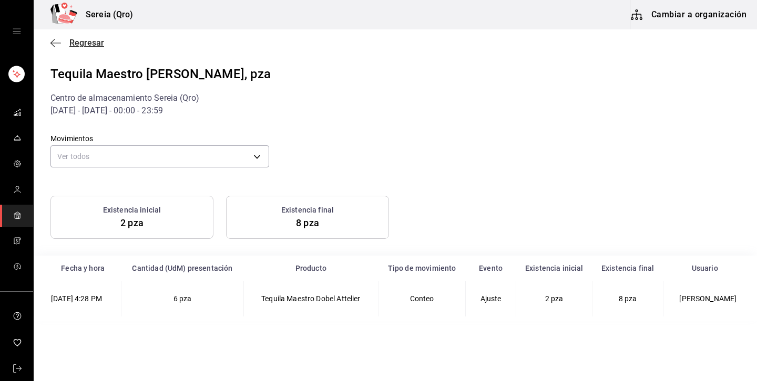
click at [66, 43] on span "Regresar" at bounding box center [77, 43] width 54 height 10
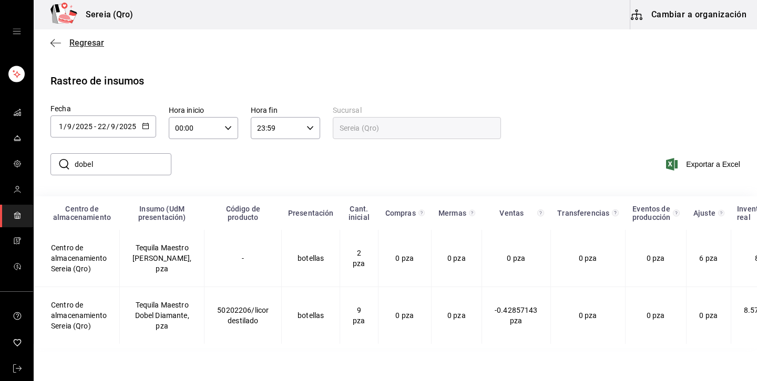
click at [74, 43] on span "Regresar" at bounding box center [86, 43] width 35 height 10
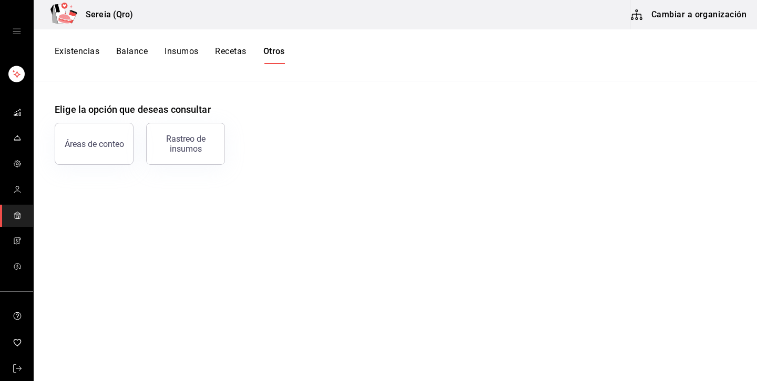
click at [82, 48] on button "Existencias" at bounding box center [77, 55] width 45 height 18
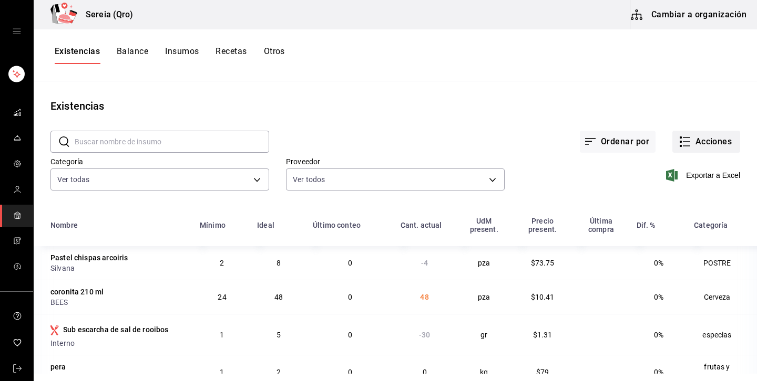
click at [700, 146] on button "Acciones" at bounding box center [706, 142] width 68 height 22
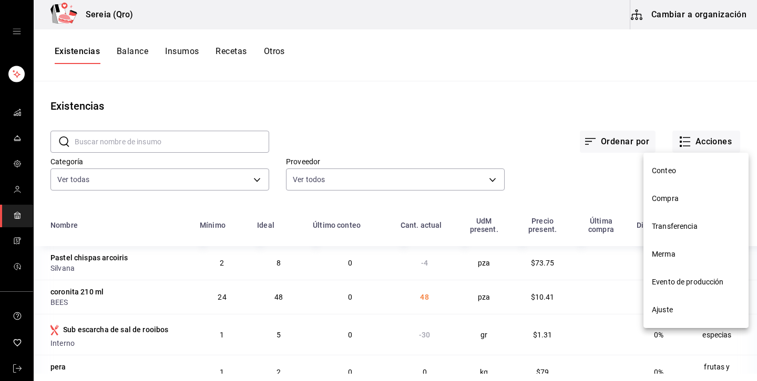
click at [684, 284] on span "Evento de producción" at bounding box center [696, 282] width 88 height 11
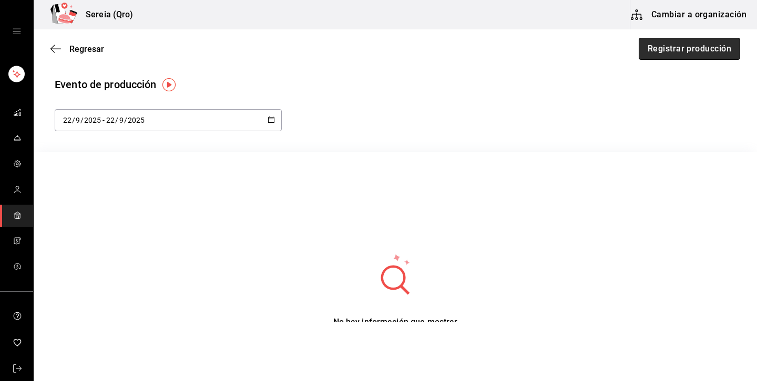
click at [689, 48] on button "Registrar producción" at bounding box center [688, 49] width 101 height 22
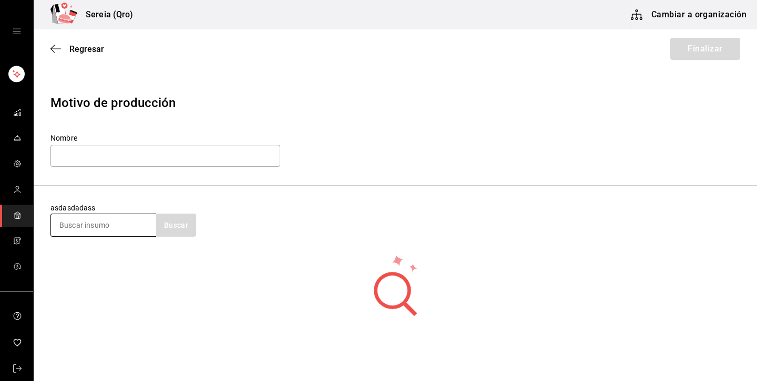
click at [128, 227] on input at bounding box center [103, 225] width 105 height 22
type input "sal"
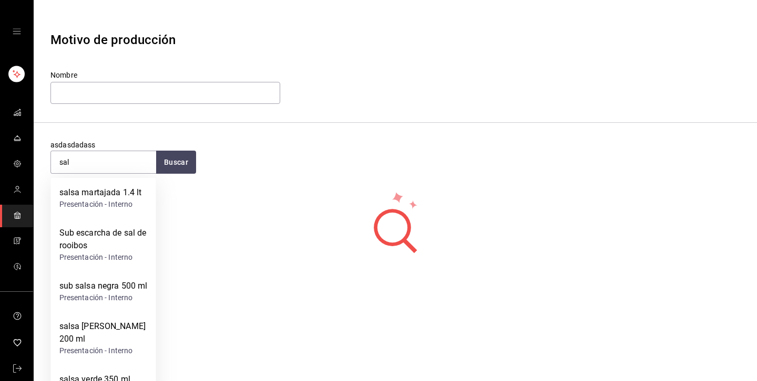
scroll to position [79, 0]
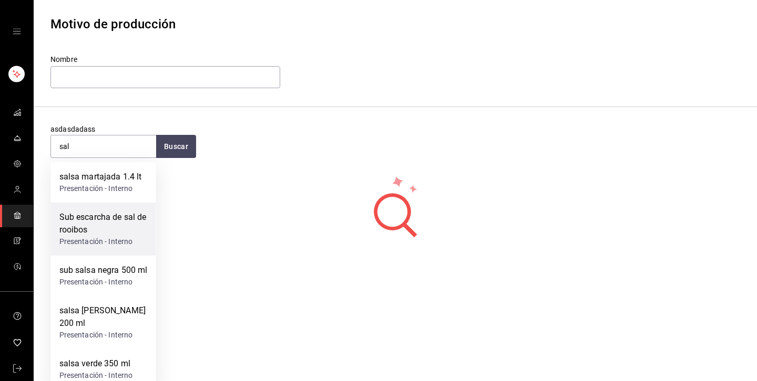
click at [91, 234] on div "Sub escarcha de sal de rooibos" at bounding box center [103, 223] width 88 height 25
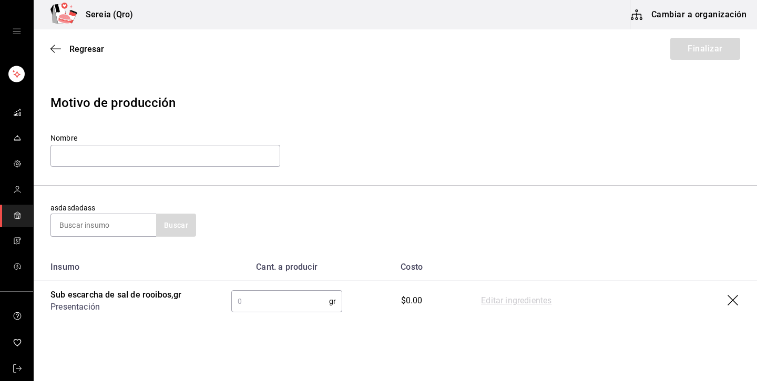
scroll to position [0, 0]
click at [292, 307] on input "text" at bounding box center [280, 301] width 98 height 21
type input "120"
click at [524, 302] on link "Editar ingredientes" at bounding box center [516, 301] width 70 height 13
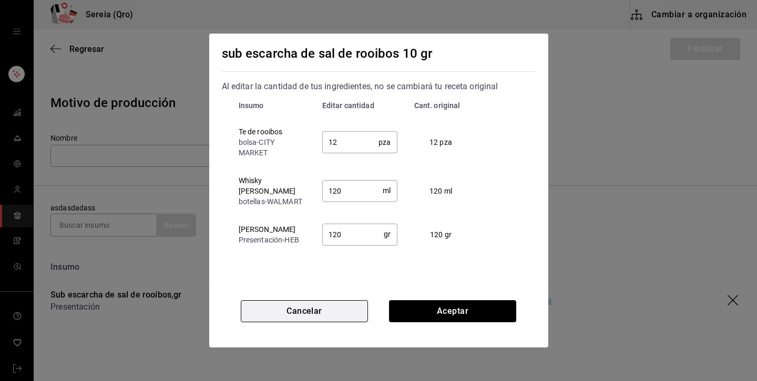
click at [320, 323] on button "Cancelar" at bounding box center [304, 312] width 127 height 22
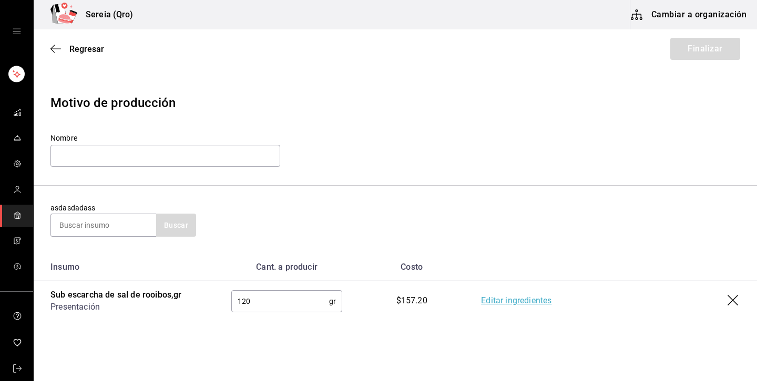
click at [18, 32] on icon "open drawer" at bounding box center [17, 31] width 8 height 8
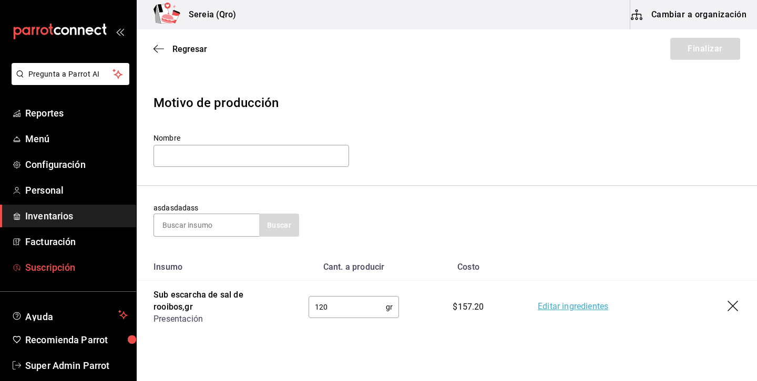
click at [36, 267] on span "Suscripción" at bounding box center [76, 268] width 102 height 14
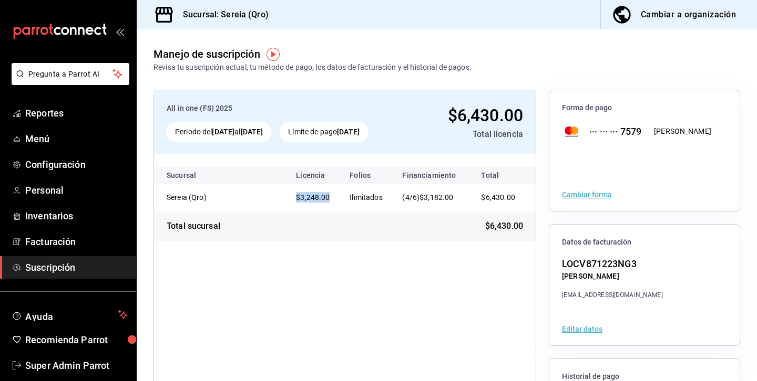
drag, startPoint x: 295, startPoint y: 199, endPoint x: 339, endPoint y: 199, distance: 43.6
click at [339, 199] on td "$3,248.00" at bounding box center [314, 198] width 54 height 28
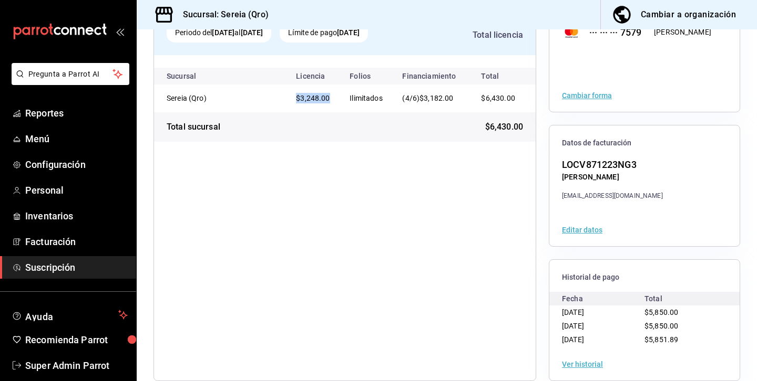
scroll to position [116, 0]
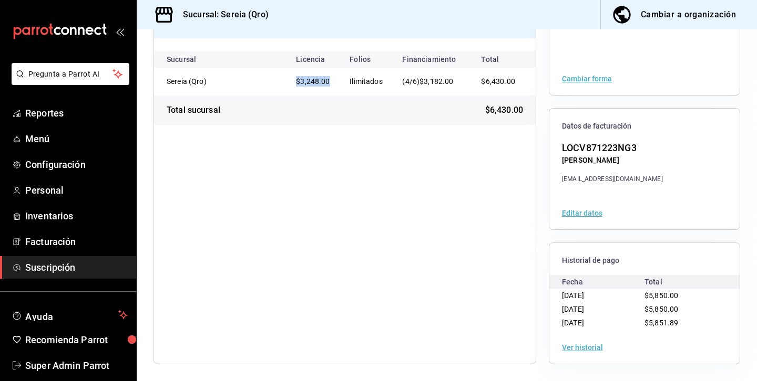
click at [581, 349] on button "Ver historial" at bounding box center [582, 347] width 41 height 7
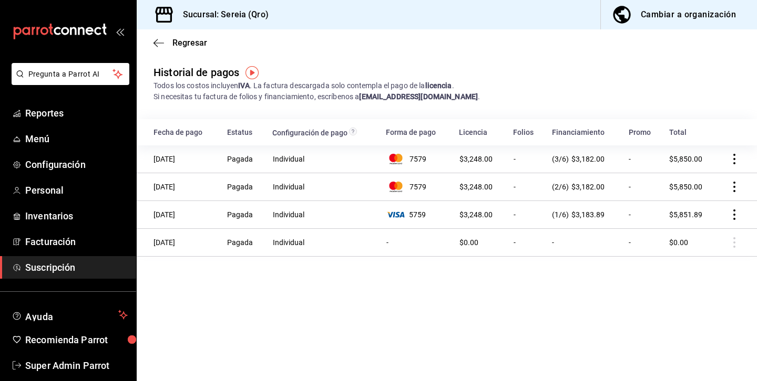
drag, startPoint x: 635, startPoint y: 153, endPoint x: 630, endPoint y: 148, distance: 6.3
click at [630, 148] on td "-" at bounding box center [642, 160] width 40 height 28
click at [58, 161] on span "Configuración" at bounding box center [76, 165] width 102 height 14
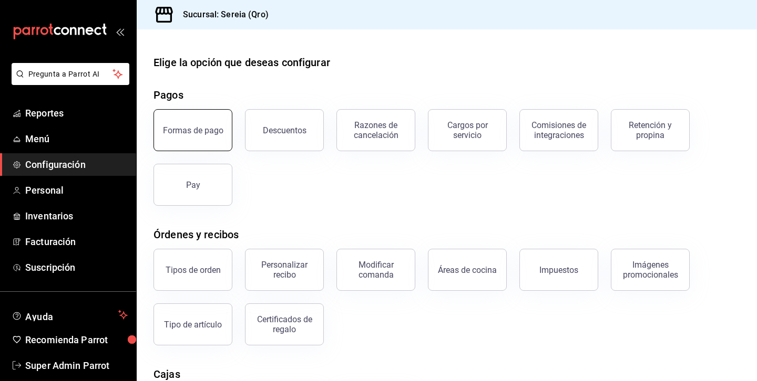
click at [213, 119] on button "Formas de pago" at bounding box center [192, 130] width 79 height 42
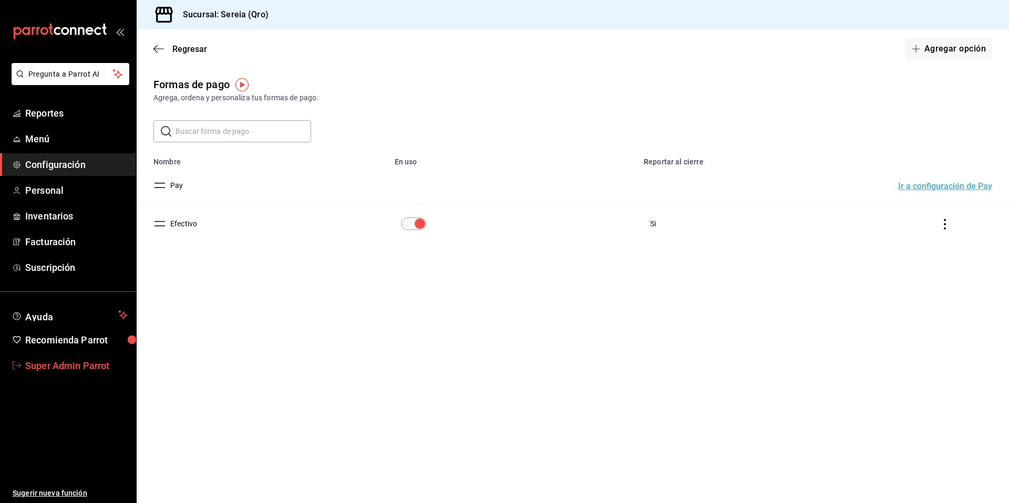
click at [65, 370] on span "Super Admin Parrot" at bounding box center [76, 366] width 102 height 14
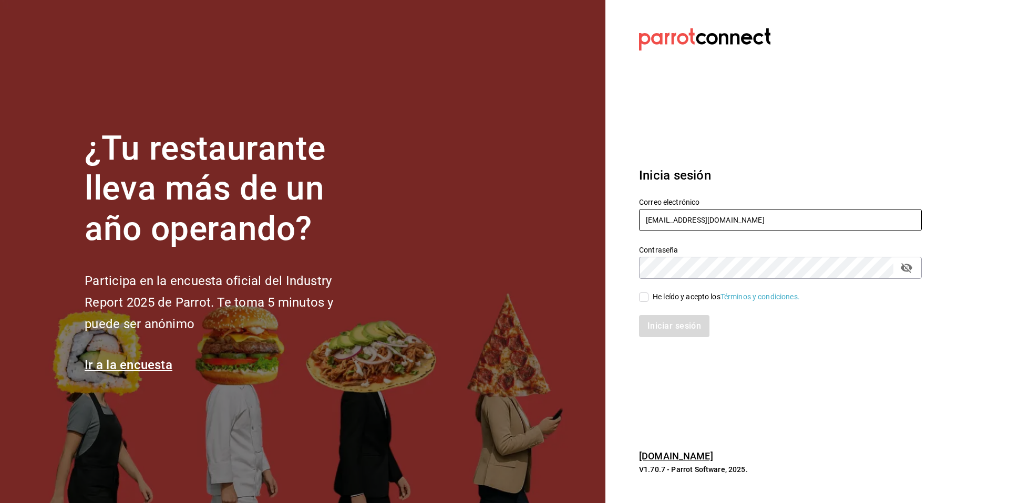
drag, startPoint x: 763, startPoint y: 225, endPoint x: 631, endPoint y: 211, distance: 132.6
click at [631, 211] on div "Correo electrónico [EMAIL_ADDRESS][DOMAIN_NAME]" at bounding box center [773, 209] width 295 height 48
type input "d"
type input "[PERSON_NAME][EMAIL_ADDRESS][DOMAIN_NAME]"
click at [679, 299] on div "He leído y acepto los Términos y condiciones." at bounding box center [726, 297] width 147 height 11
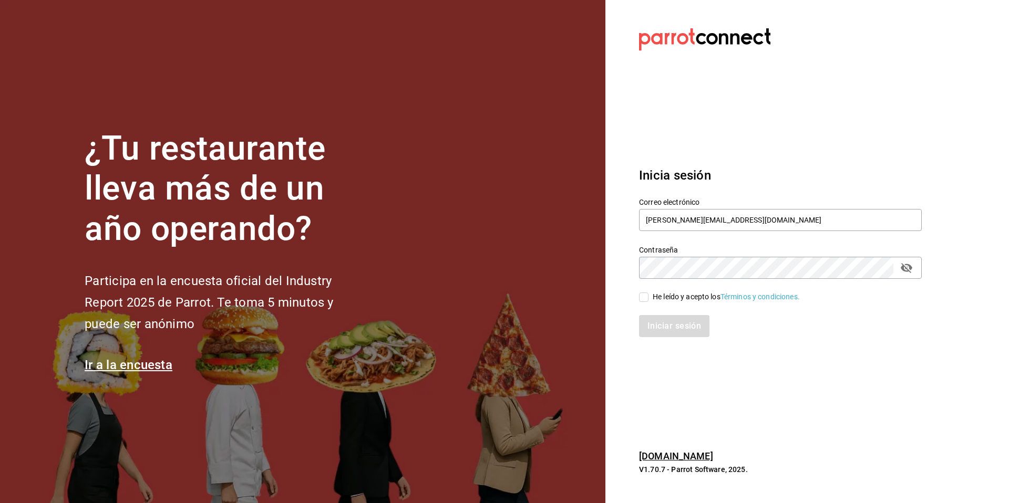
click at [648, 299] on input "He leído y acepto los Términos y condiciones." at bounding box center [643, 297] width 9 height 9
checkbox input "true"
click at [671, 328] on button "Iniciar sesión" at bounding box center [674, 326] width 71 height 22
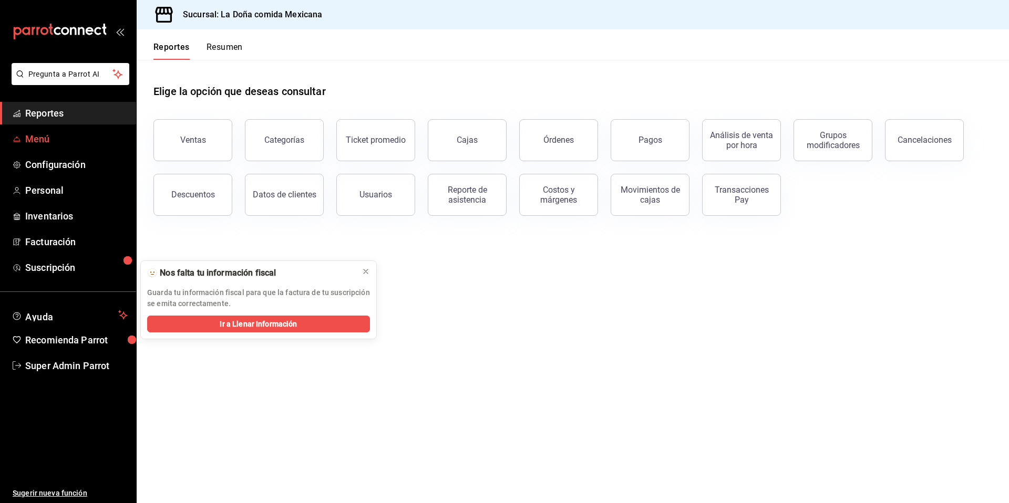
click at [43, 148] on link "Menú" at bounding box center [68, 139] width 136 height 23
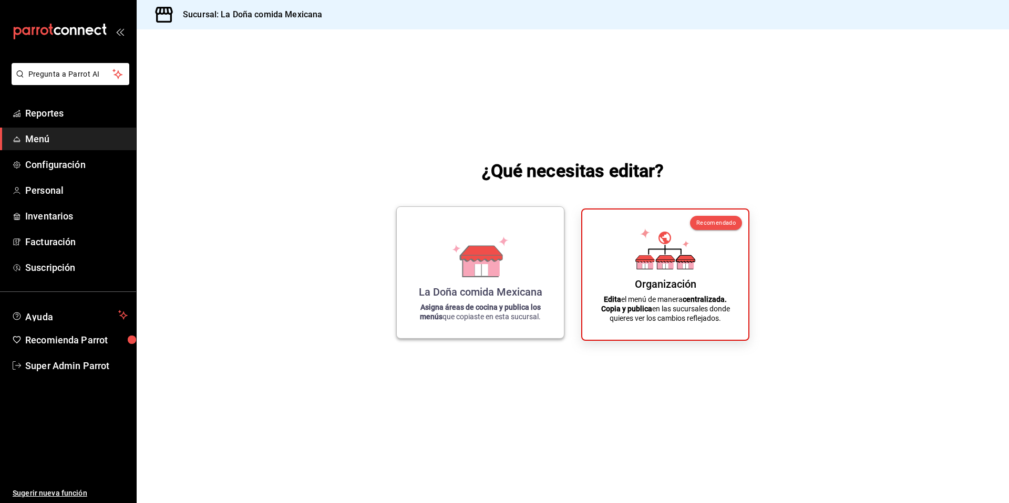
click at [506, 299] on div "La Doña comida Mexicana Asigna áreas de cocina y publica los menús que copiaste…" at bounding box center [480, 272] width 142 height 115
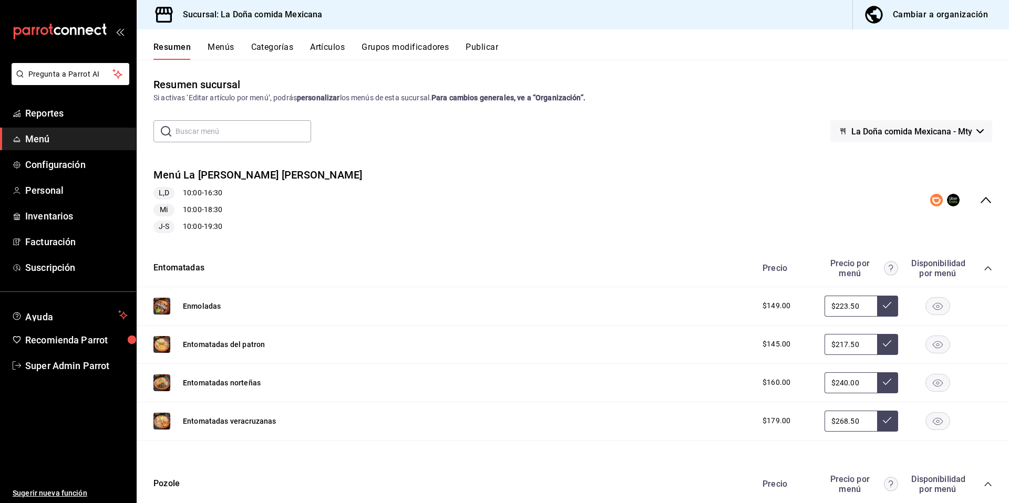
click at [328, 47] on button "Artículos" at bounding box center [327, 51] width 35 height 18
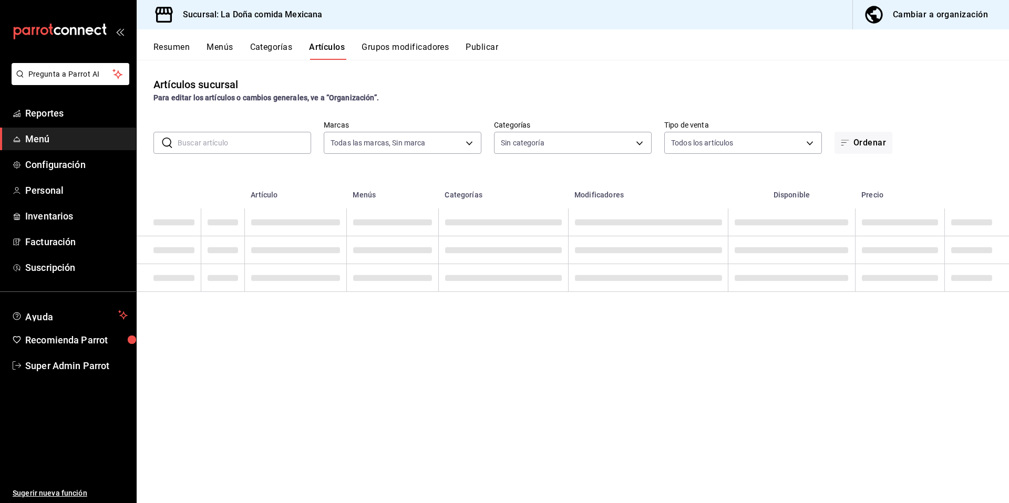
type input "e53f178e-f565-49bf-8aa1-199855f6bcb3,dba9cd53-48a2-4d44-8bea-60e37a8bb589,c8083…"
type input "0ab455bb-e49f-4da2-9ac0-03bdb52843da,4723f3bc-b503-4732-96fd-efa0aecaf717,31a54…"
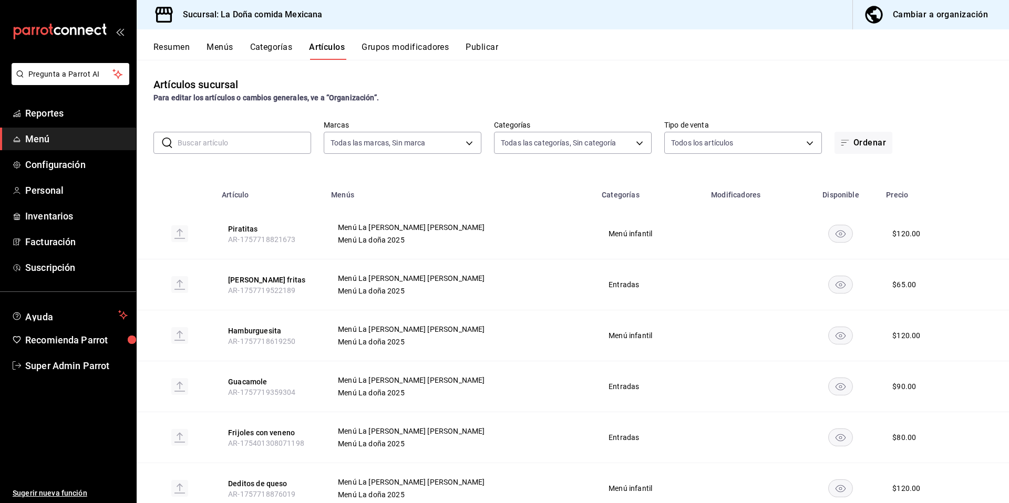
click at [254, 137] on input "text" at bounding box center [244, 142] width 133 height 21
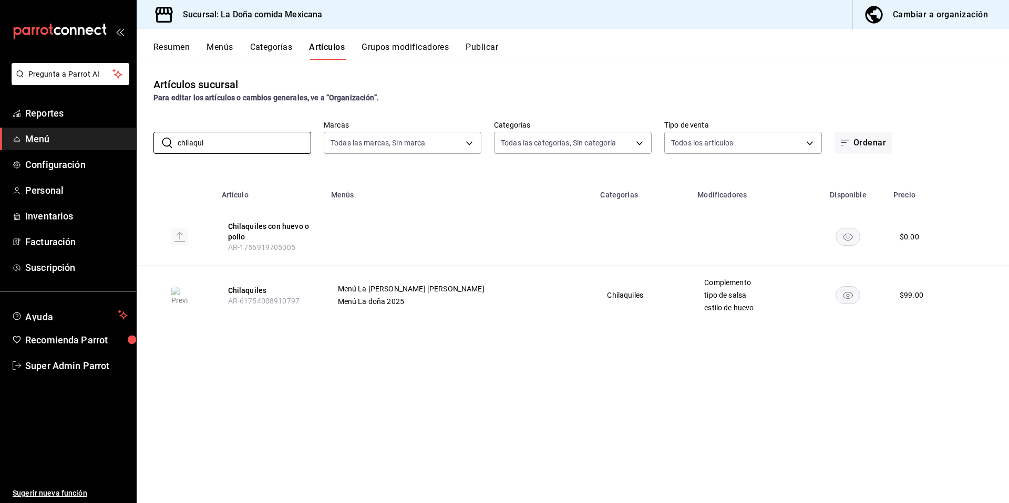
type input "Chilaquiles"
click at [232, 51] on button "Menús" at bounding box center [219, 51] width 26 height 18
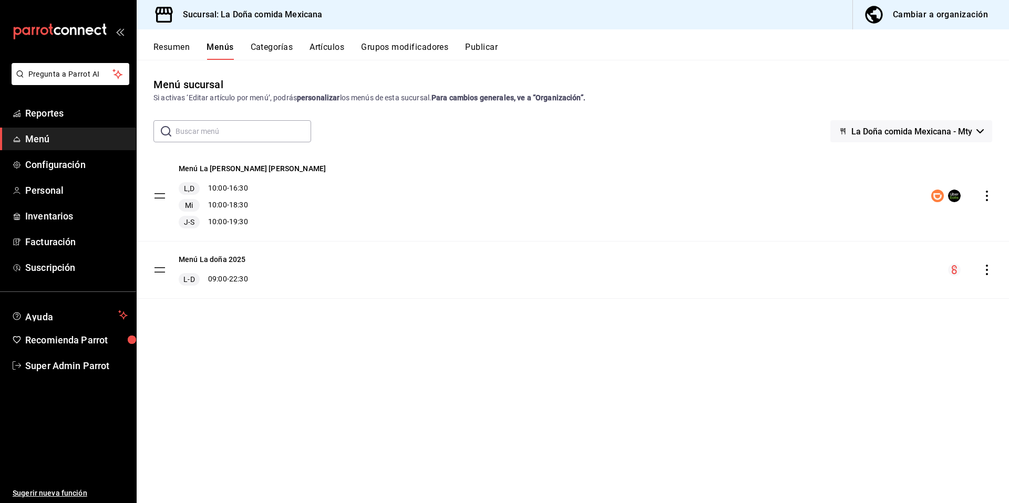
click at [182, 52] on button "Resumen" at bounding box center [171, 51] width 36 height 18
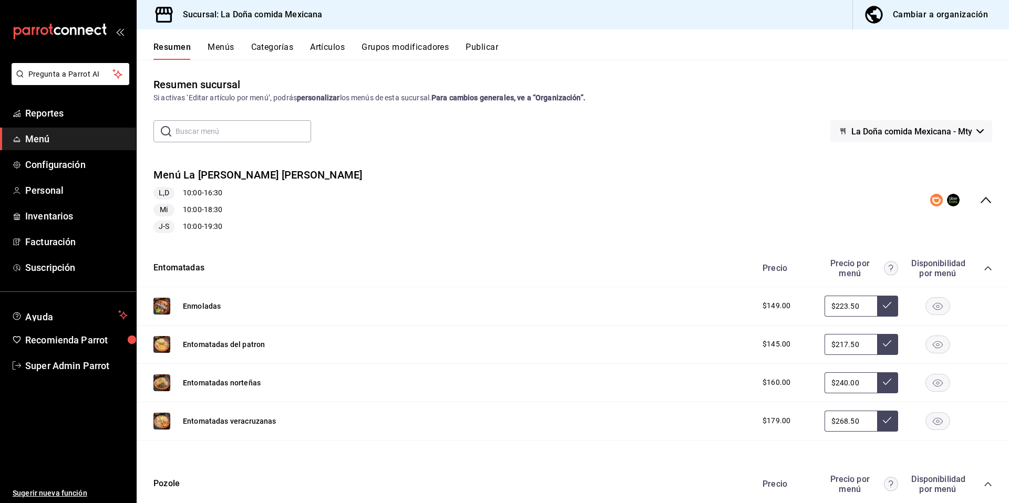
click at [987, 193] on div "Menú La doña Deliverys L,D 10:00 - 16:30 Mi 10:00 - 18:30 J-S 10:00 - 19:30" at bounding box center [573, 200] width 872 height 82
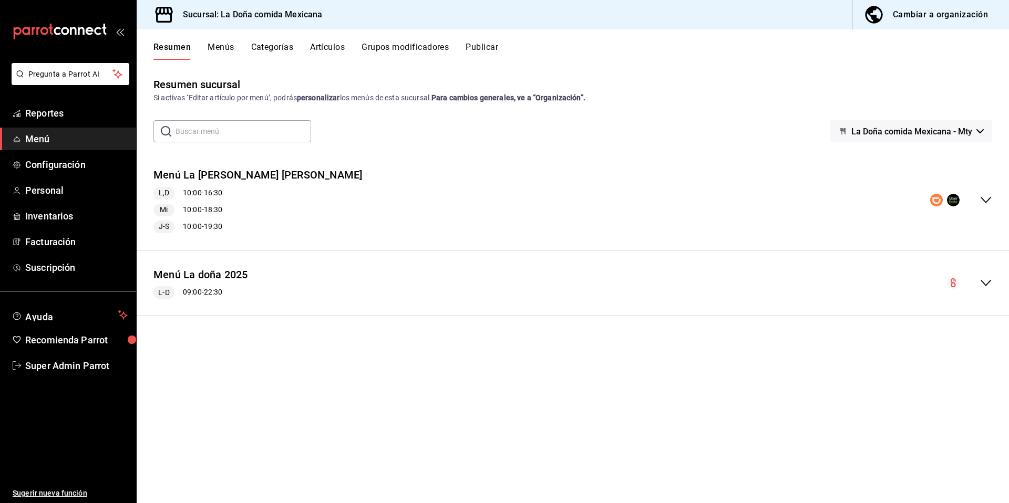
click at [981, 198] on icon "collapse-menu-row" at bounding box center [985, 200] width 11 height 6
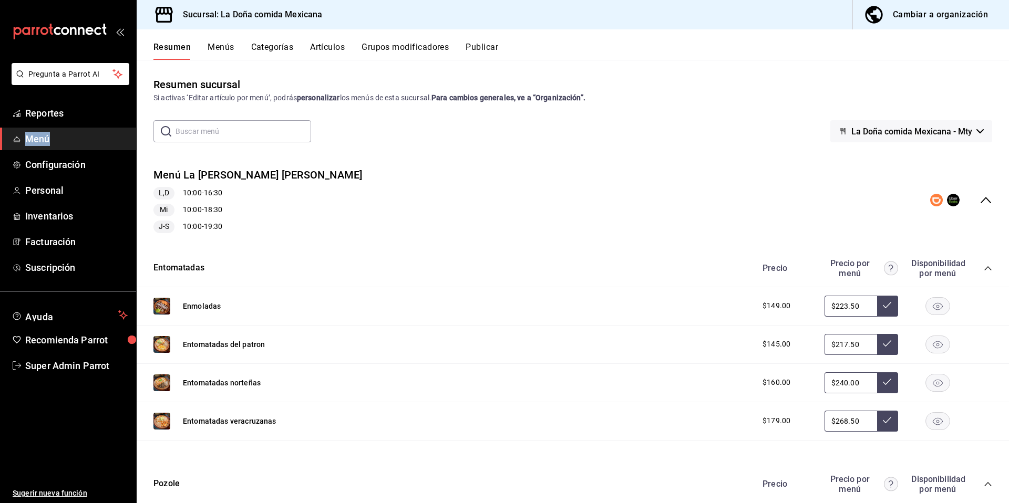
click at [329, 50] on button "Artículos" at bounding box center [327, 51] width 35 height 18
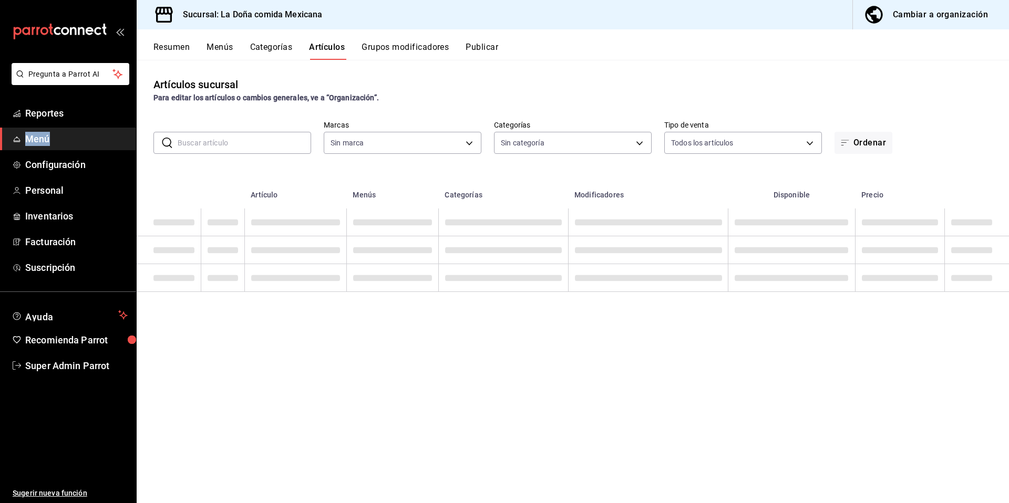
click at [250, 151] on input "text" at bounding box center [244, 142] width 133 height 21
type input "e53f178e-f565-49bf-8aa1-199855f6bcb3,dba9cd53-48a2-4d44-8bea-60e37a8bb589,c8083…"
type input "0ab455bb-e49f-4da2-9ac0-03bdb52843da,4723f3bc-b503-4732-96fd-efa0aecaf717,31a54…"
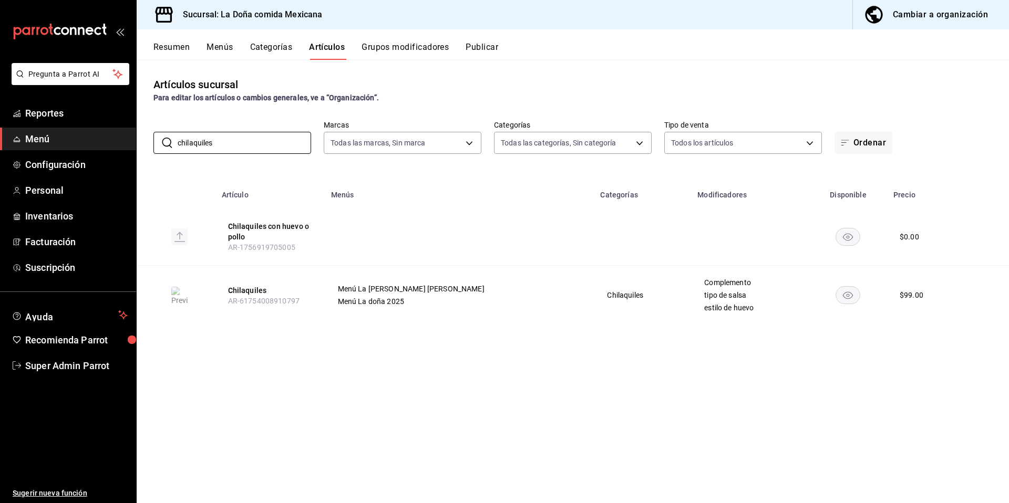
type input "chilaquiles"
click at [265, 371] on div "Artículos sucursal Para editar los artículos o cambios generales, ve a “Organiz…" at bounding box center [573, 281] width 872 height 443
click at [224, 44] on button "Menús" at bounding box center [219, 51] width 26 height 18
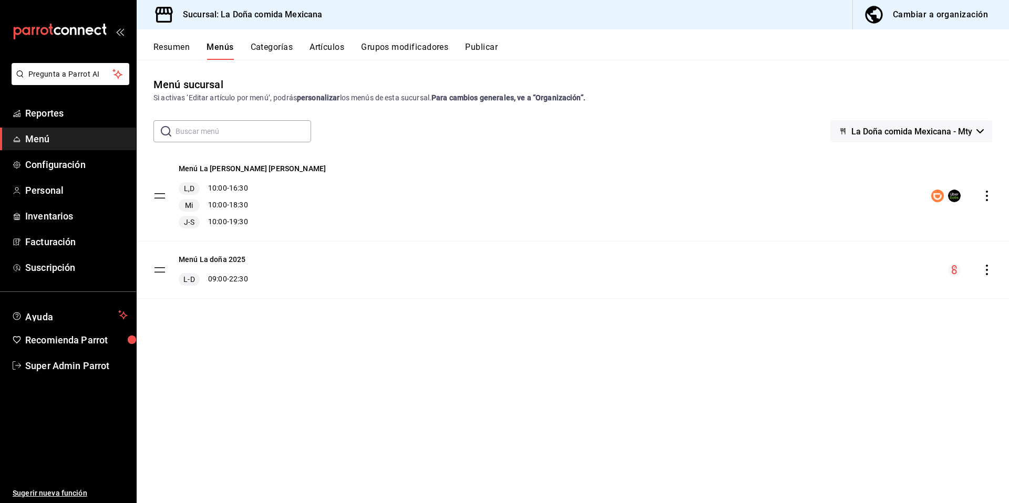
click at [176, 47] on button "Resumen" at bounding box center [171, 51] width 36 height 18
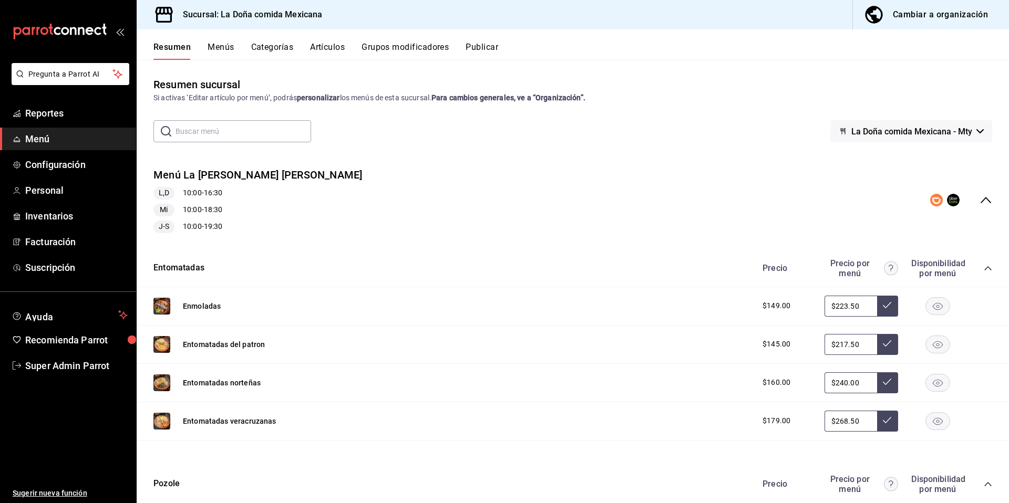
click at [984, 272] on icon "collapse-category-row" at bounding box center [988, 268] width 8 height 8
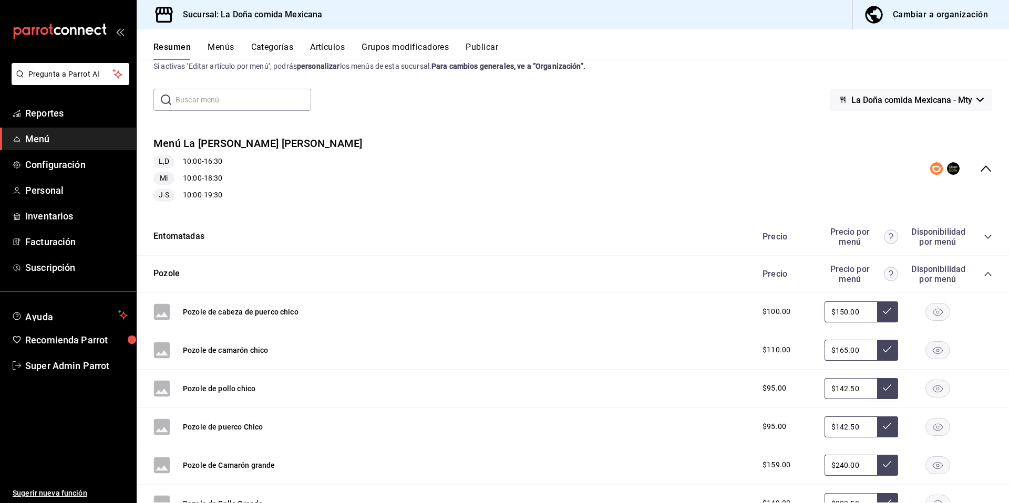
scroll to position [106, 0]
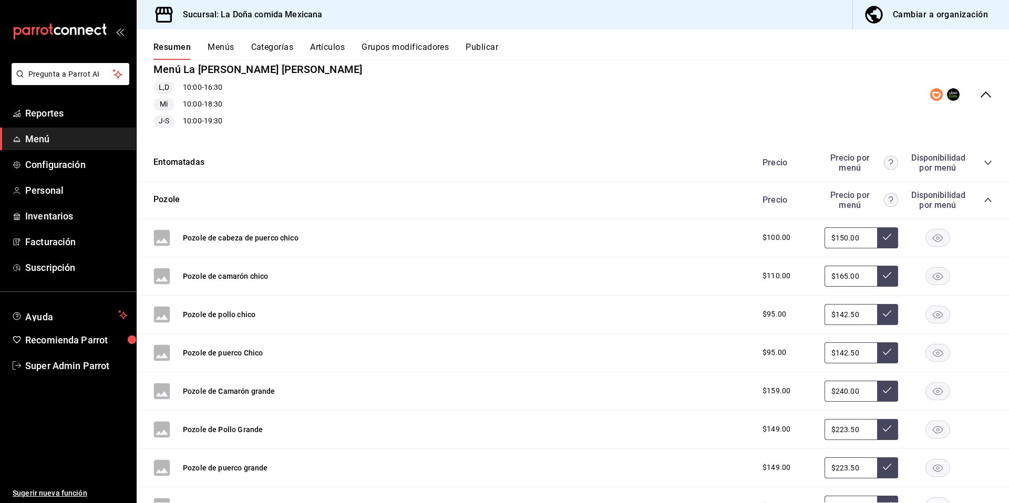
click at [984, 204] on icon "collapse-category-row" at bounding box center [988, 200] width 8 height 8
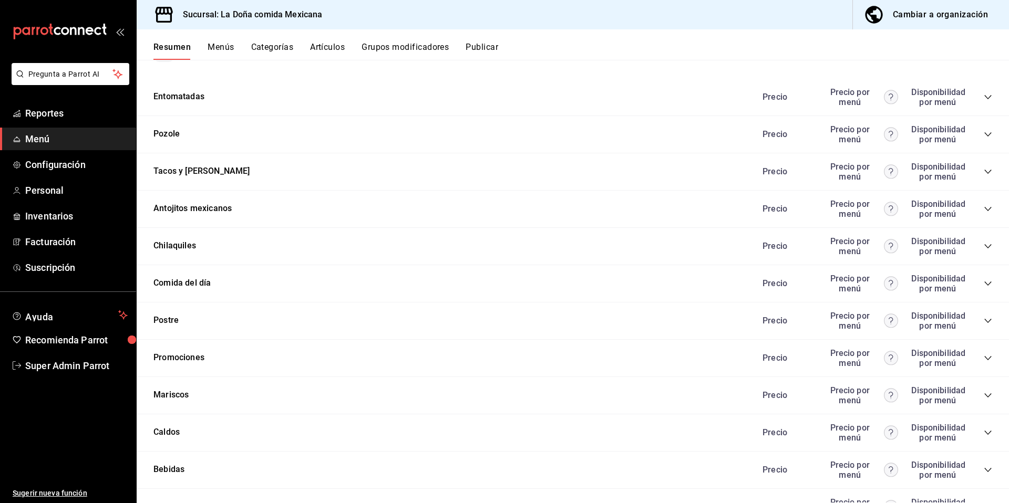
scroll to position [196, 0]
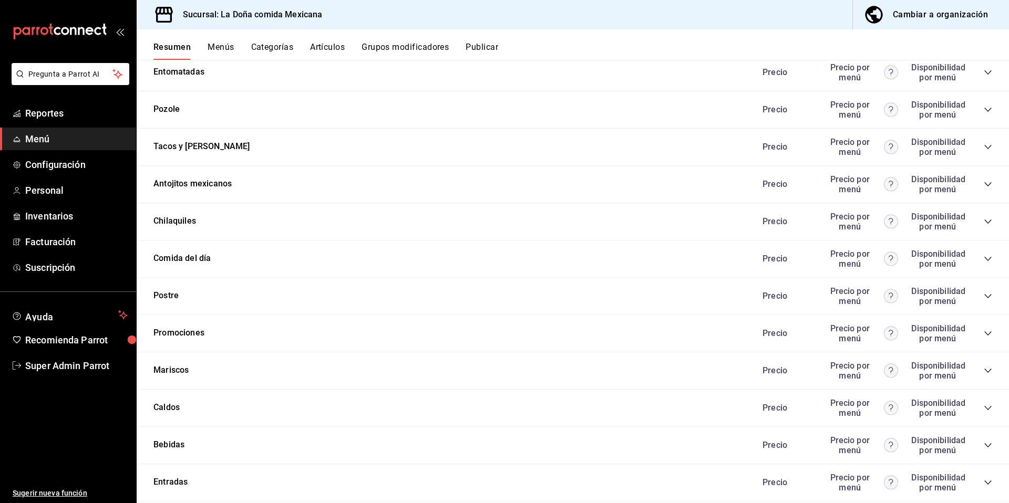
click at [984, 223] on icon "collapse-category-row" at bounding box center [987, 222] width 7 height 4
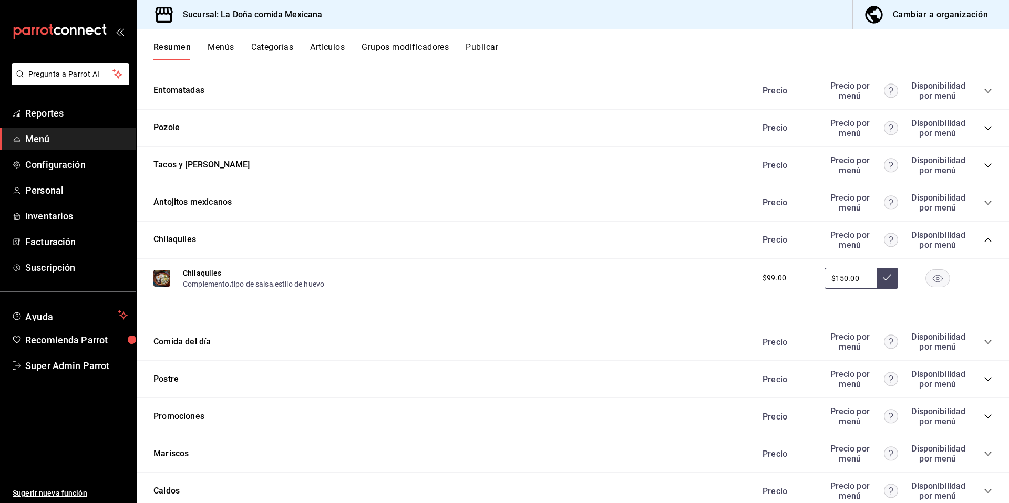
scroll to position [179, 0]
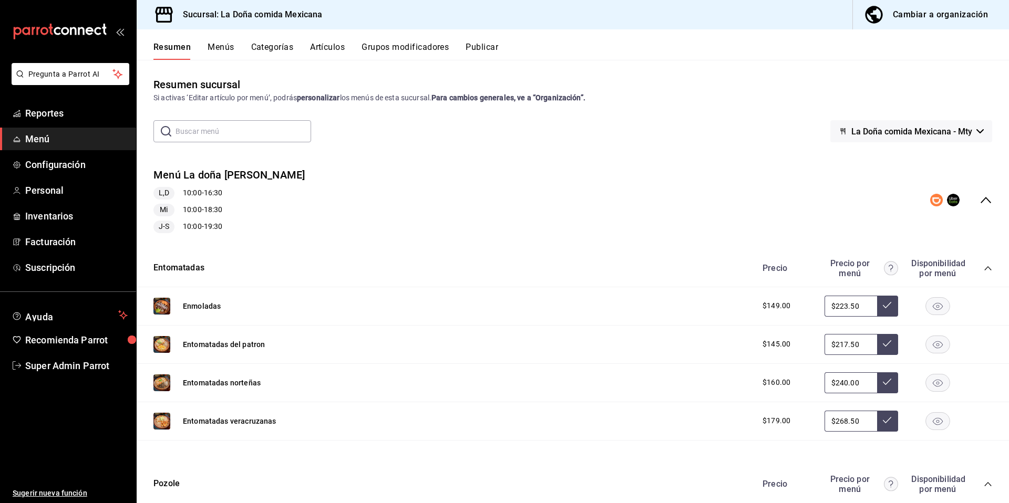
click at [328, 50] on button "Artículos" at bounding box center [327, 51] width 35 height 18
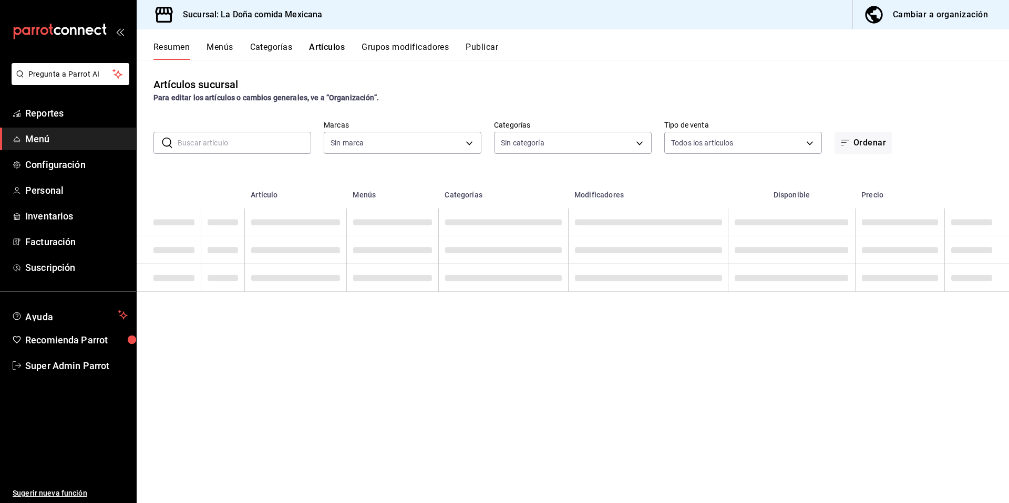
click at [199, 140] on input "text" at bounding box center [244, 142] width 133 height 21
type input "0ab455bb-e49f-4da2-9ac0-03bdb52843da,4723f3bc-b503-4732-96fd-efa0aecaf717,31a54…"
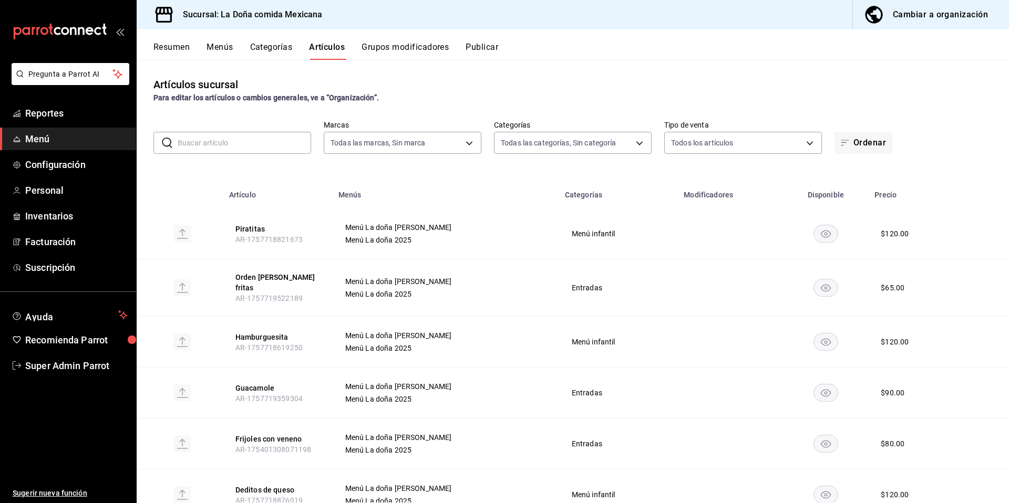
type input "e53f178e-f565-49bf-8aa1-199855f6bcb3,dba9cd53-48a2-4d44-8bea-60e37a8bb589,c8083…"
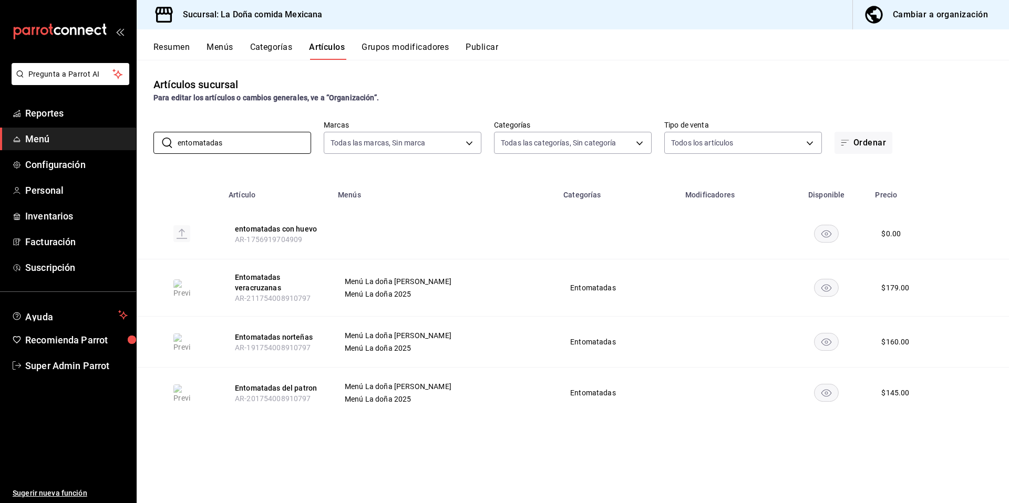
type input "entomatadas"
click at [185, 287] on img at bounding box center [181, 289] width 17 height 19
click at [275, 276] on button "Entomatadas veracruzanas" at bounding box center [277, 282] width 84 height 21
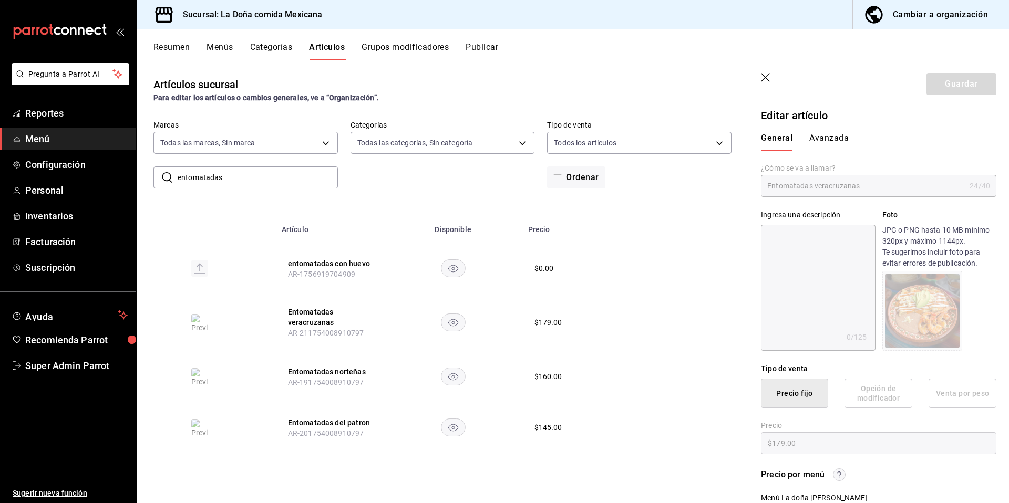
click at [767, 81] on icon "button" at bounding box center [766, 78] width 11 height 11
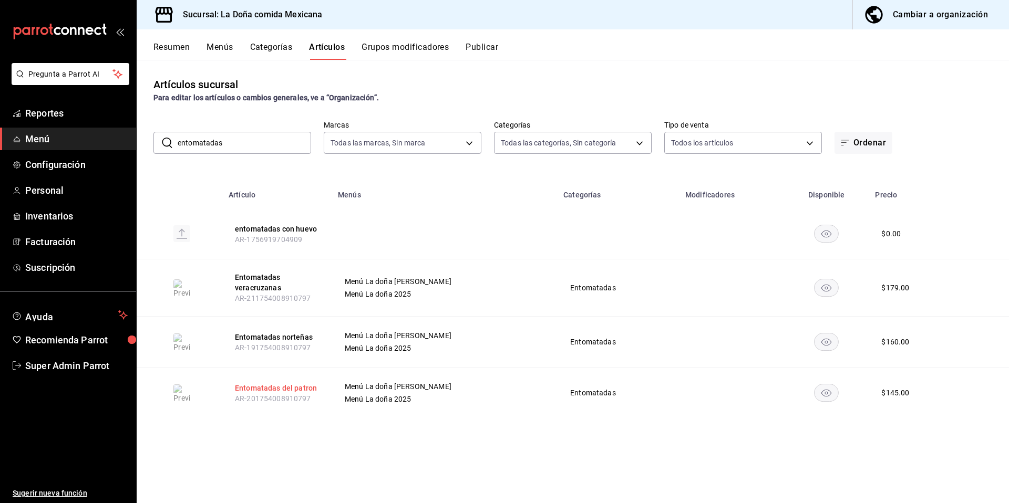
click at [301, 388] on button "Entomatadas del patron" at bounding box center [277, 388] width 84 height 11
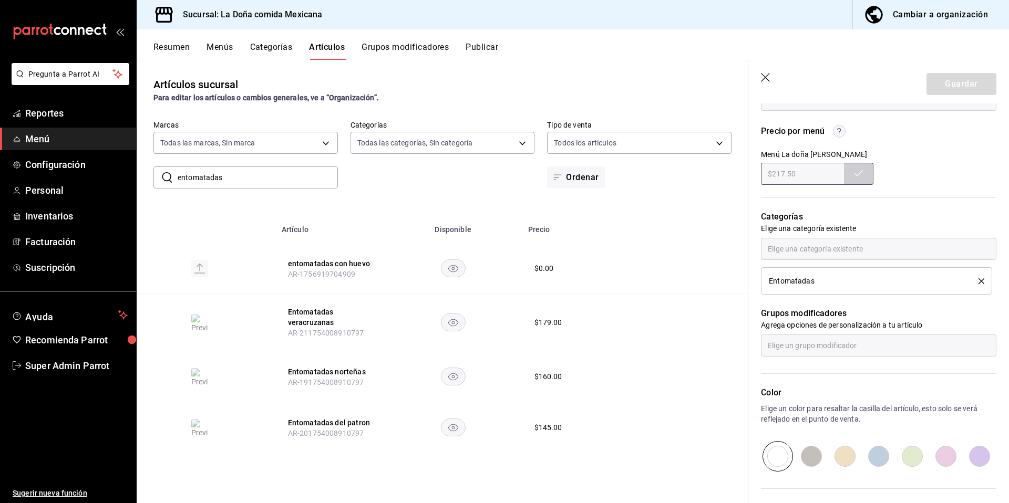
scroll to position [417, 0]
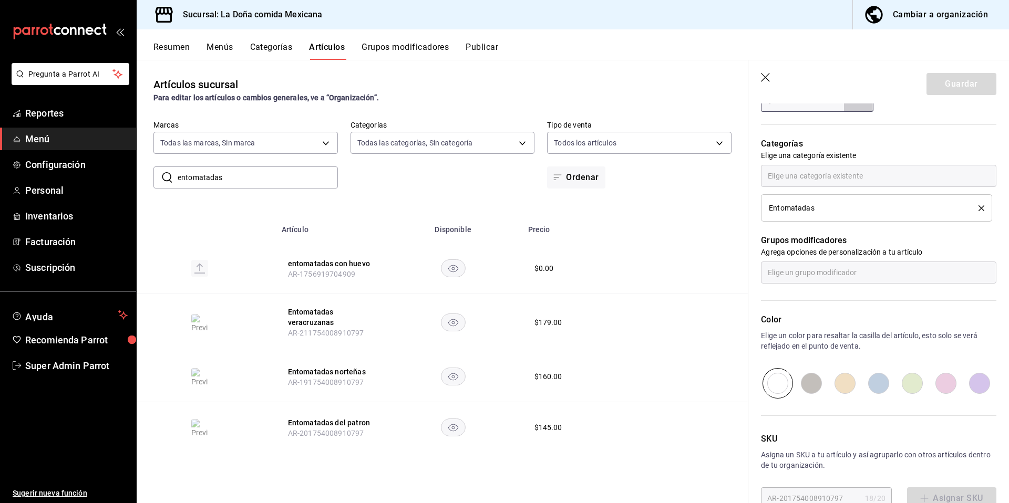
click at [768, 80] on icon "button" at bounding box center [766, 78] width 11 height 11
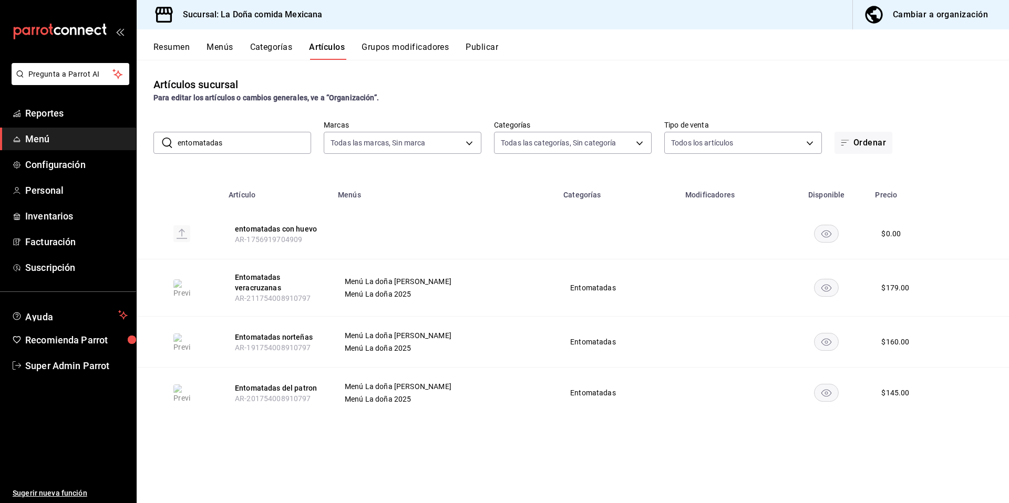
click at [180, 47] on button "Resumen" at bounding box center [171, 51] width 36 height 18
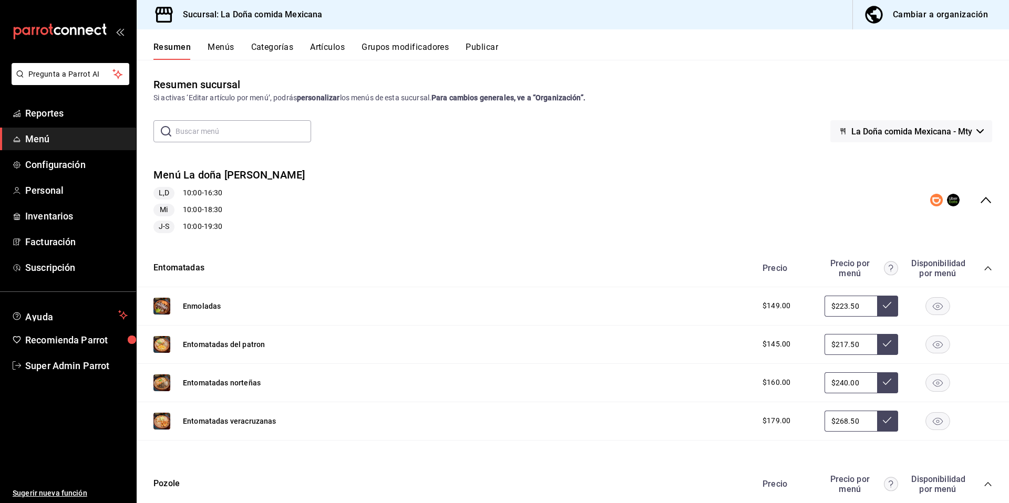
click at [980, 198] on icon "collapse-menu-row" at bounding box center [985, 200] width 11 height 6
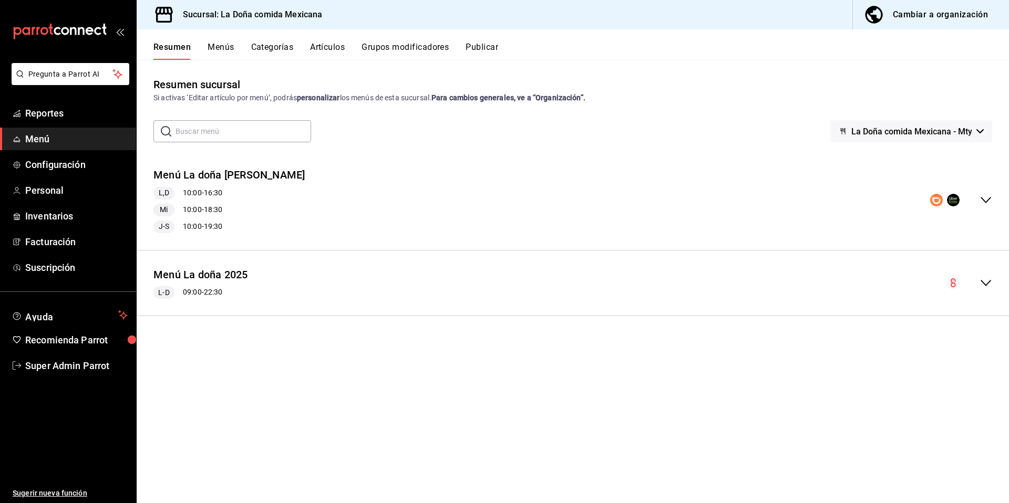
click at [986, 281] on icon "collapse-menu-row" at bounding box center [985, 283] width 13 height 13
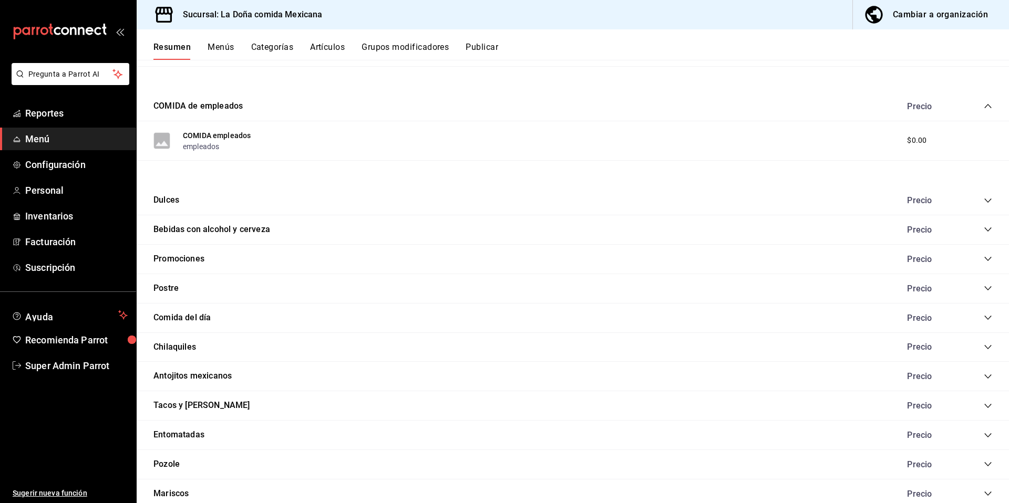
scroll to position [321, 0]
click at [984, 433] on icon "collapse-category-row" at bounding box center [987, 433] width 7 height 4
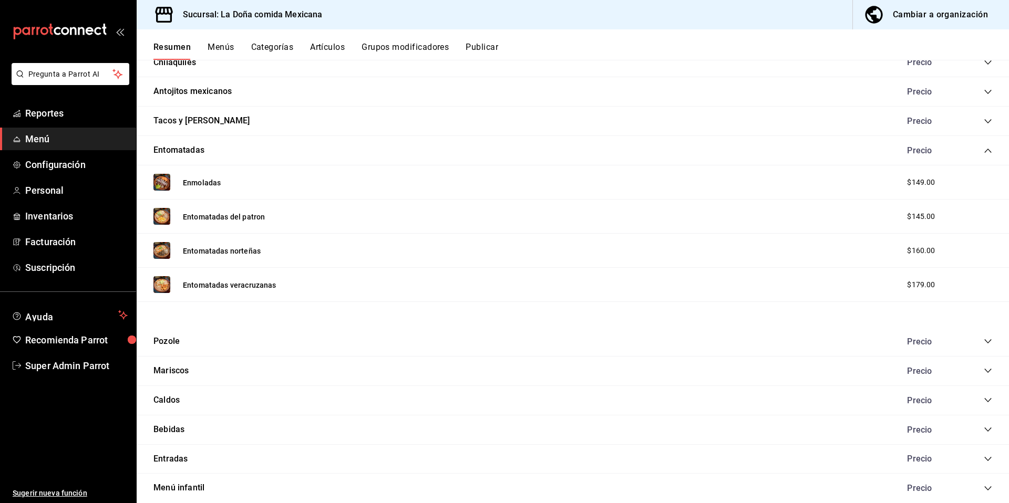
scroll to position [634, 0]
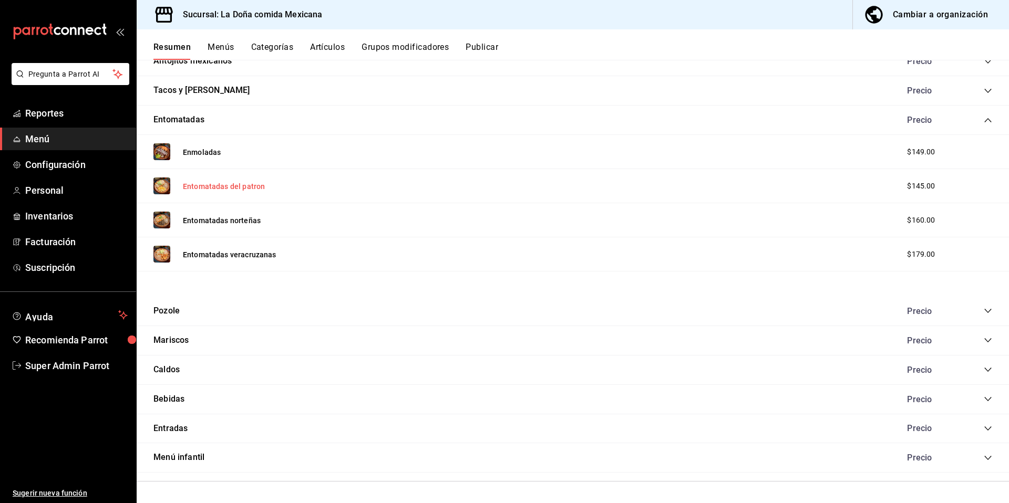
click at [222, 185] on button "Entomatadas del patron" at bounding box center [224, 186] width 82 height 11
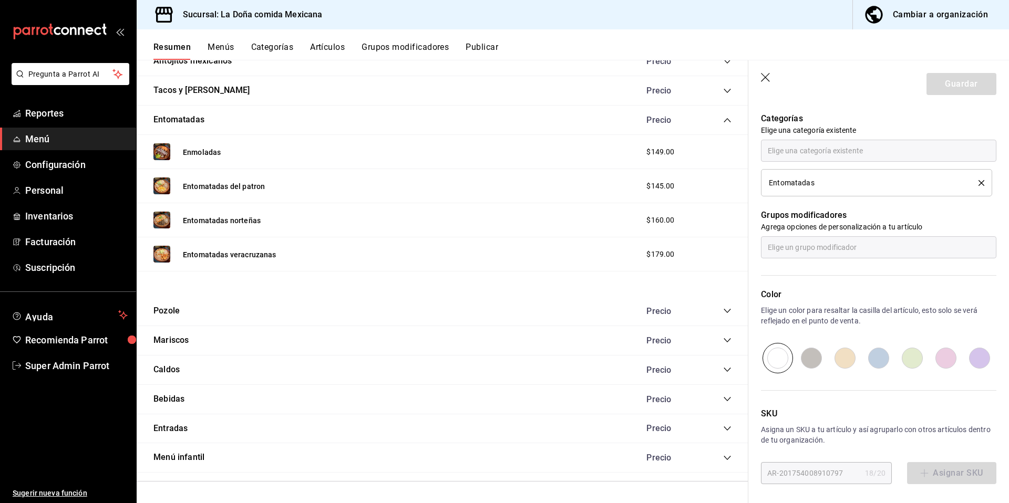
scroll to position [444, 0]
click at [401, 50] on button "Grupos modificadores" at bounding box center [404, 51] width 87 height 18
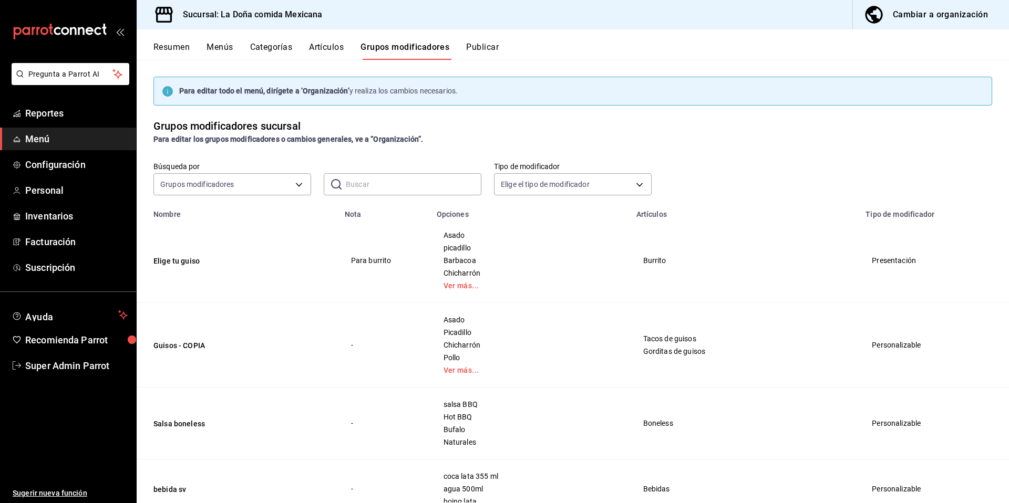
click at [781, 160] on div "Para editar todo el menú, dirígete a ‘Organización’ y realiza los cambios neces…" at bounding box center [573, 281] width 872 height 443
click at [407, 189] on input "text" at bounding box center [414, 184] width 136 height 21
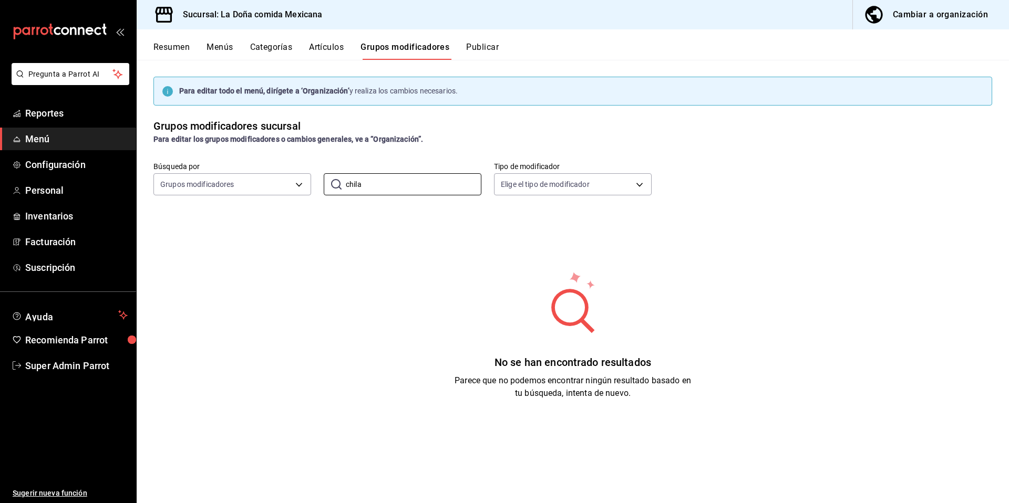
type input "chila"
click at [322, 51] on button "Artículos" at bounding box center [326, 51] width 35 height 18
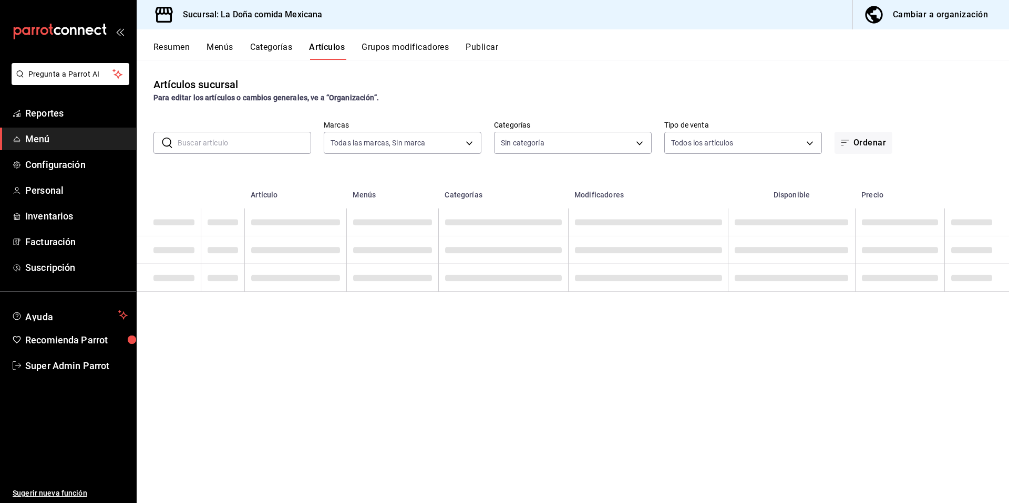
type input "e53f178e-f565-49bf-8aa1-199855f6bcb3,dba9cd53-48a2-4d44-8bea-60e37a8bb589,c8083…"
type input "0ab455bb-e49f-4da2-9ac0-03bdb52843da,4723f3bc-b503-4732-96fd-efa0aecaf717,31a54…"
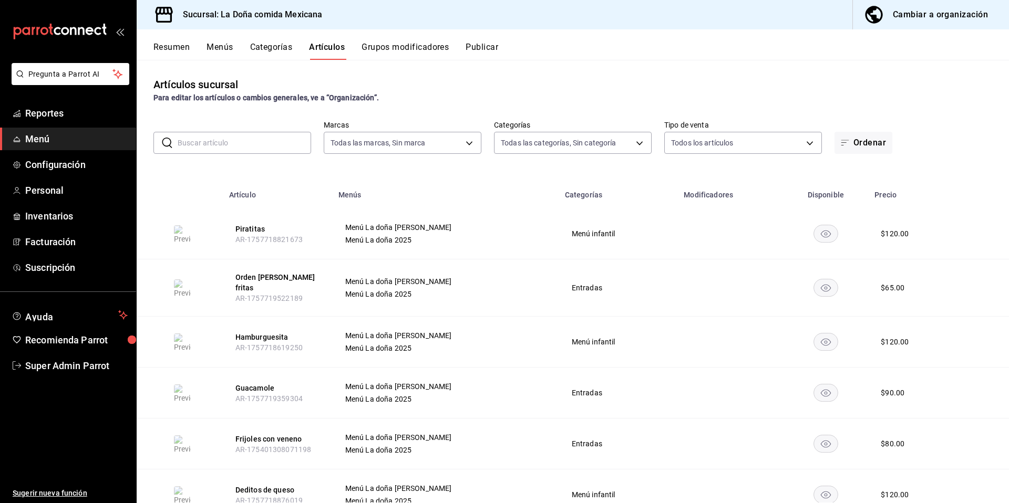
click at [245, 141] on input "text" at bounding box center [244, 142] width 133 height 21
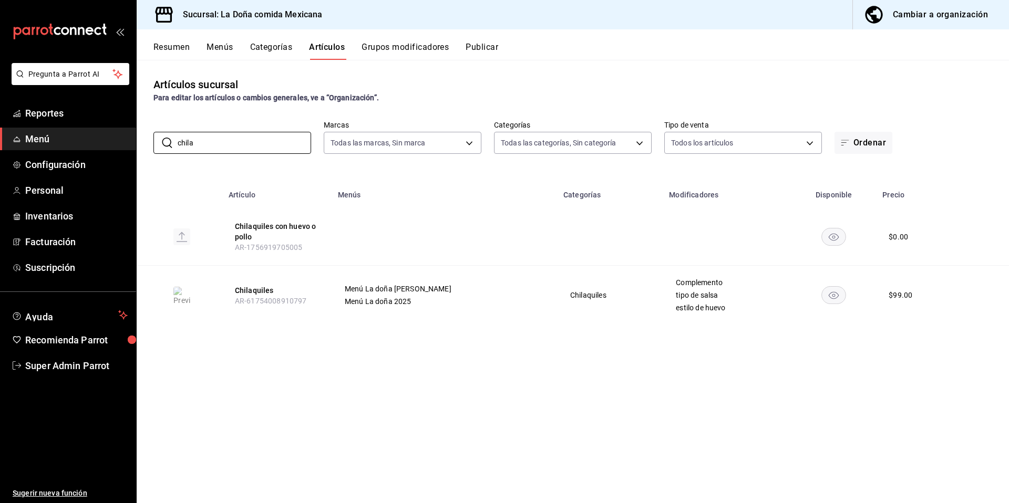
type input "chila"
click at [440, 443] on div "Artículos sucursal Para editar los artículos o cambios generales, ve a “Organiz…" at bounding box center [573, 281] width 872 height 443
click at [174, 50] on button "Resumen" at bounding box center [171, 51] width 36 height 18
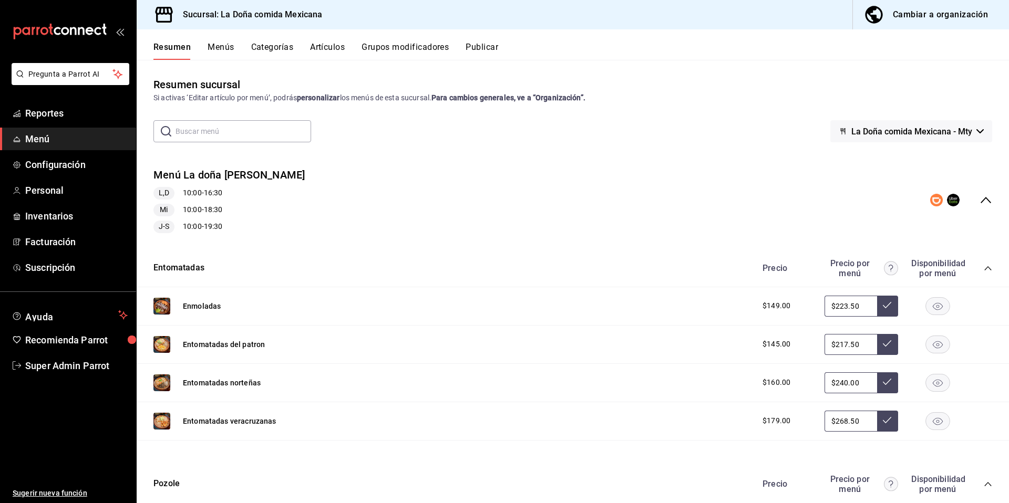
click at [487, 42] on button "Publicar" at bounding box center [482, 51] width 33 height 18
